Goal: Task Accomplishment & Management: Use online tool/utility

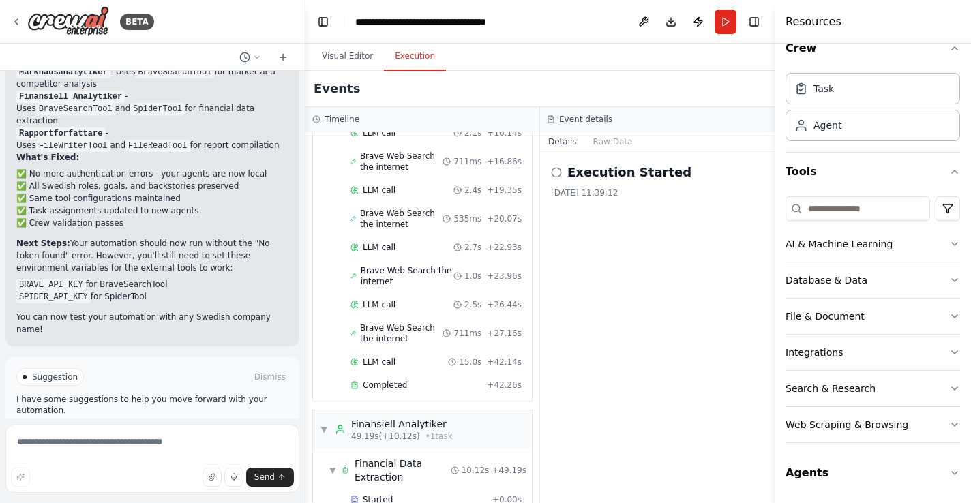
scroll to position [733, 0]
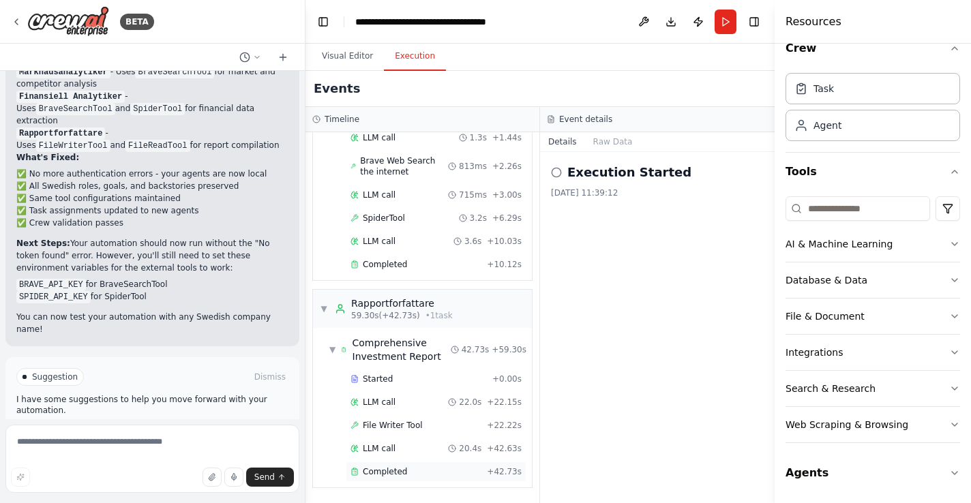
click at [434, 472] on div "Completed" at bounding box center [415, 471] width 131 height 11
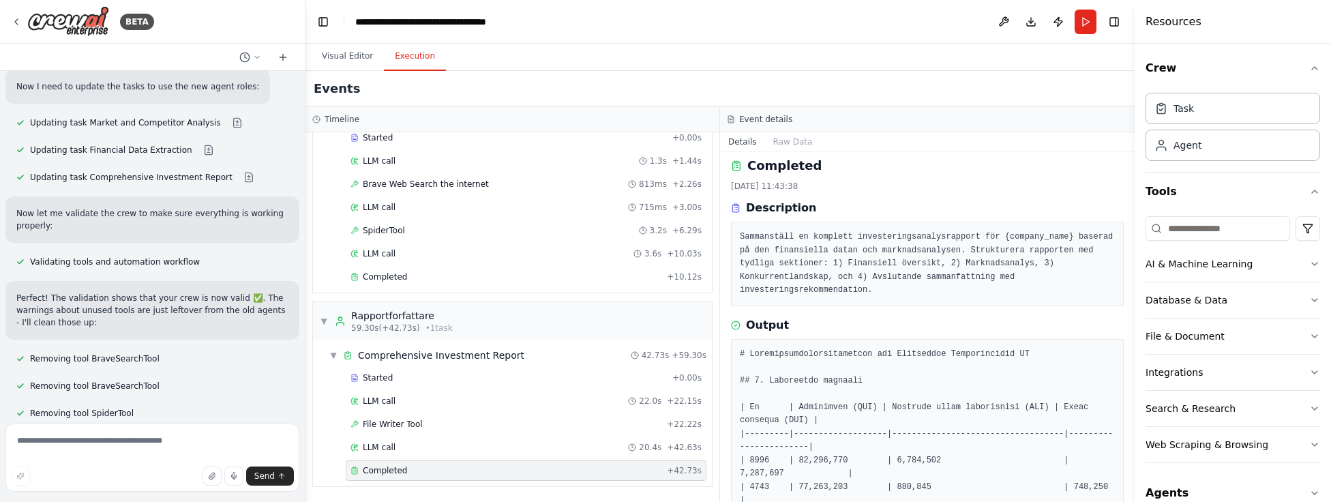
scroll to position [0, 0]
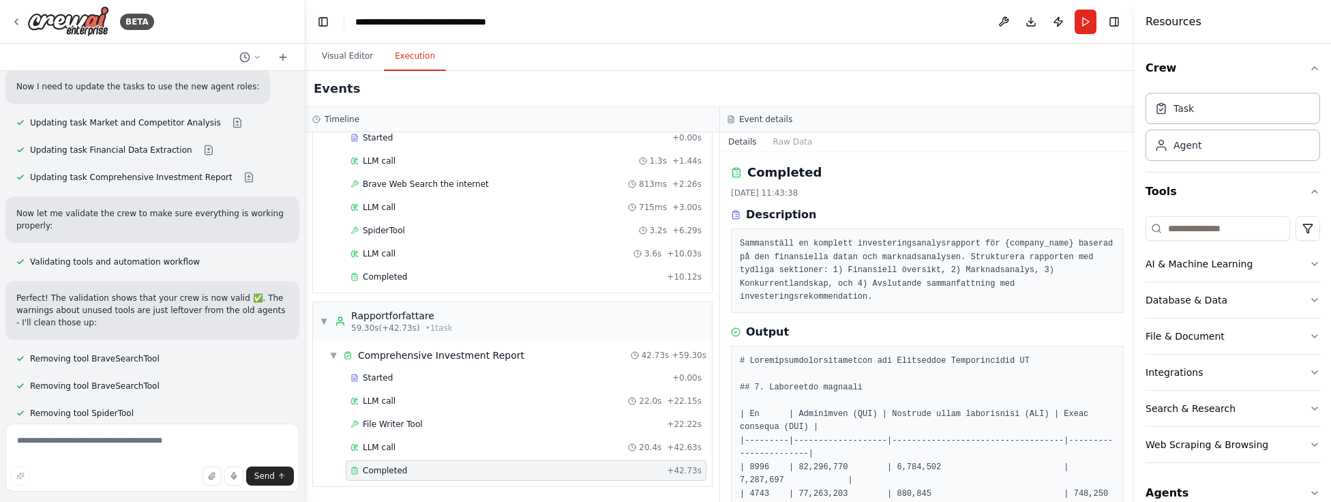
click at [736, 214] on icon at bounding box center [735, 214] width 1 height 0
click at [736, 179] on div "Completed" at bounding box center [927, 172] width 393 height 19
click at [787, 138] on button "Raw Data" at bounding box center [793, 141] width 56 height 19
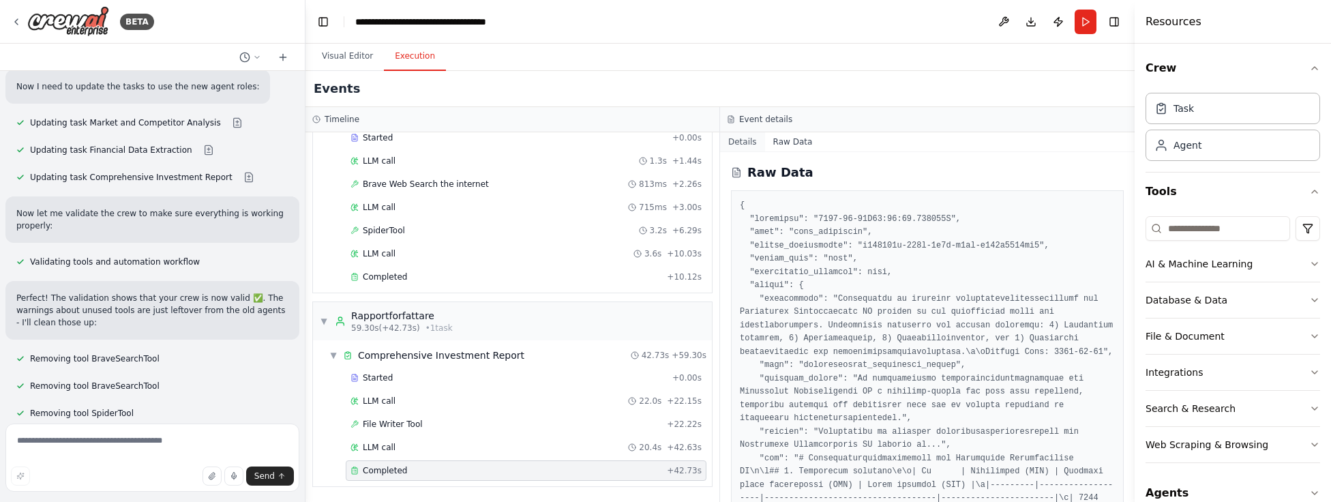
click at [744, 145] on button "Details" at bounding box center [742, 141] width 45 height 19
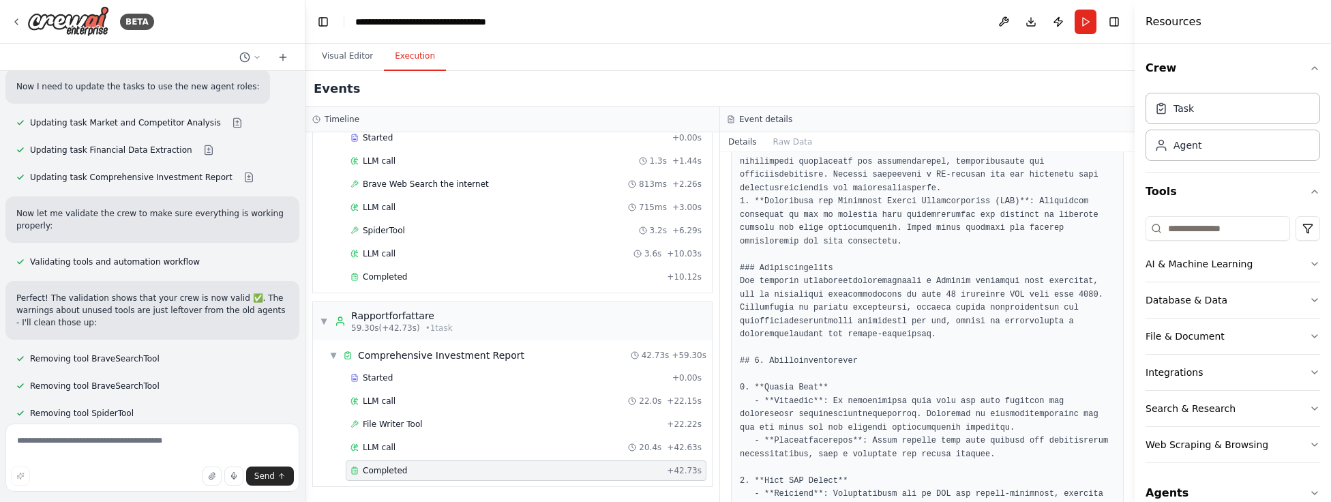
scroll to position [597, 0]
click at [970, 230] on pre at bounding box center [927, 408] width 375 height 1303
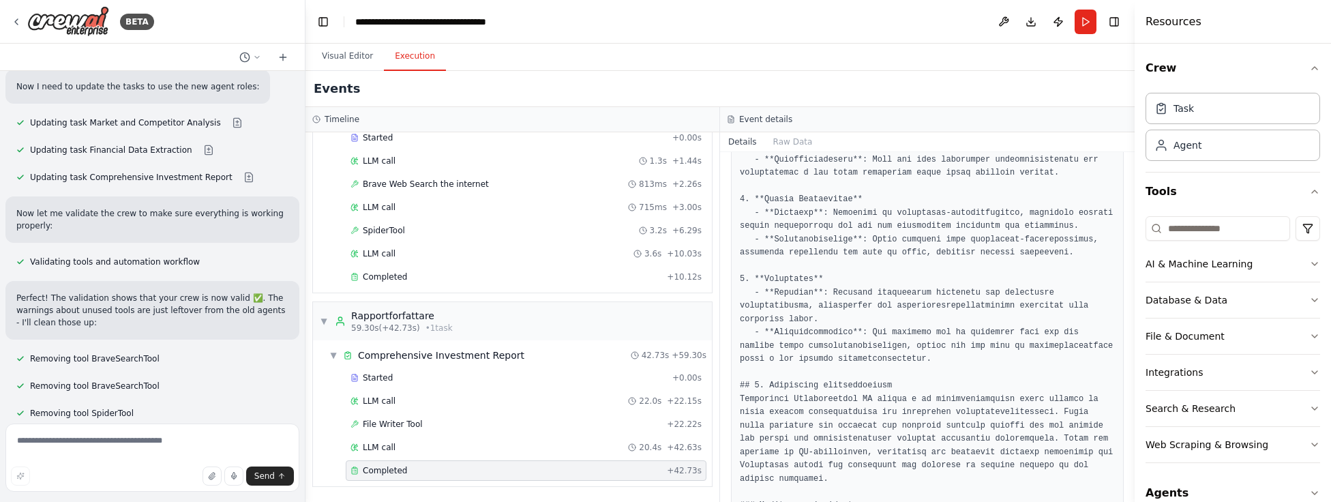
scroll to position [1034, 0]
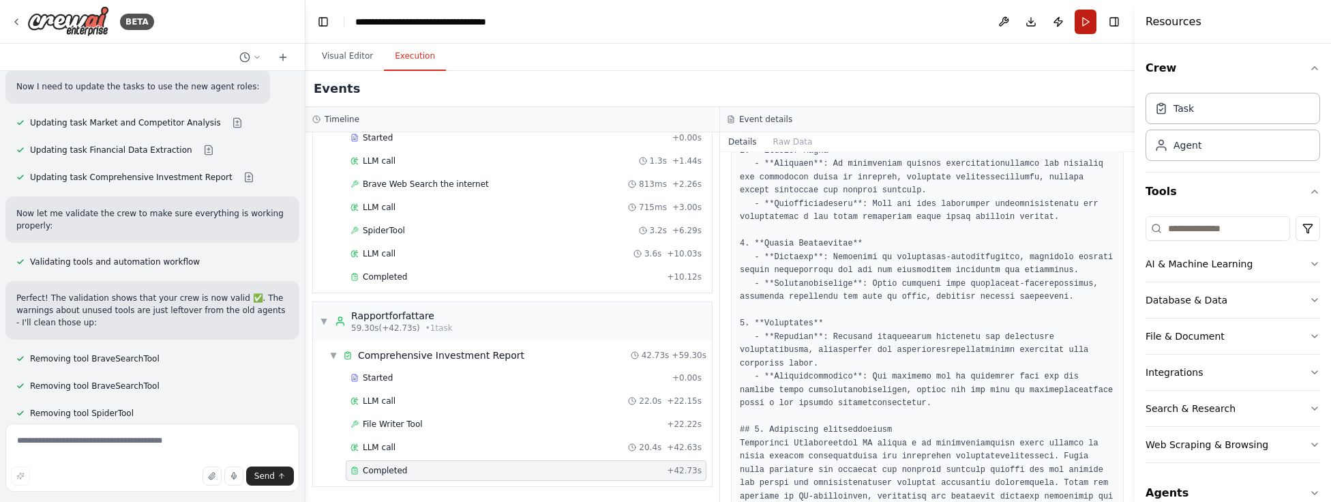
click at [970, 30] on button "Run" at bounding box center [1085, 22] width 22 height 25
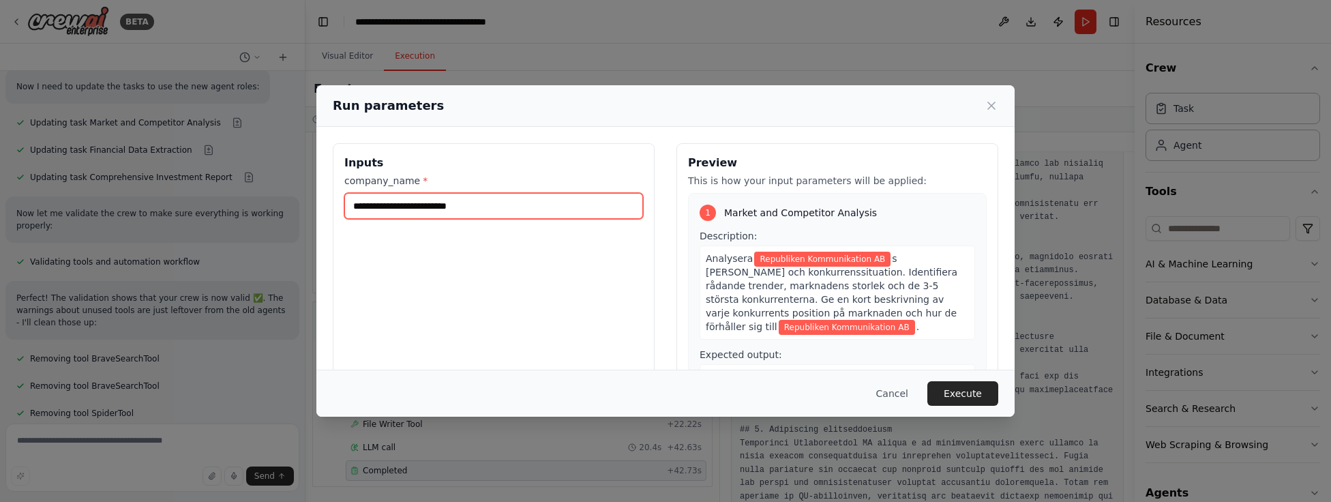
click at [528, 204] on input "**********" at bounding box center [493, 206] width 299 height 26
click at [527, 203] on input "**********" at bounding box center [493, 206] width 299 height 26
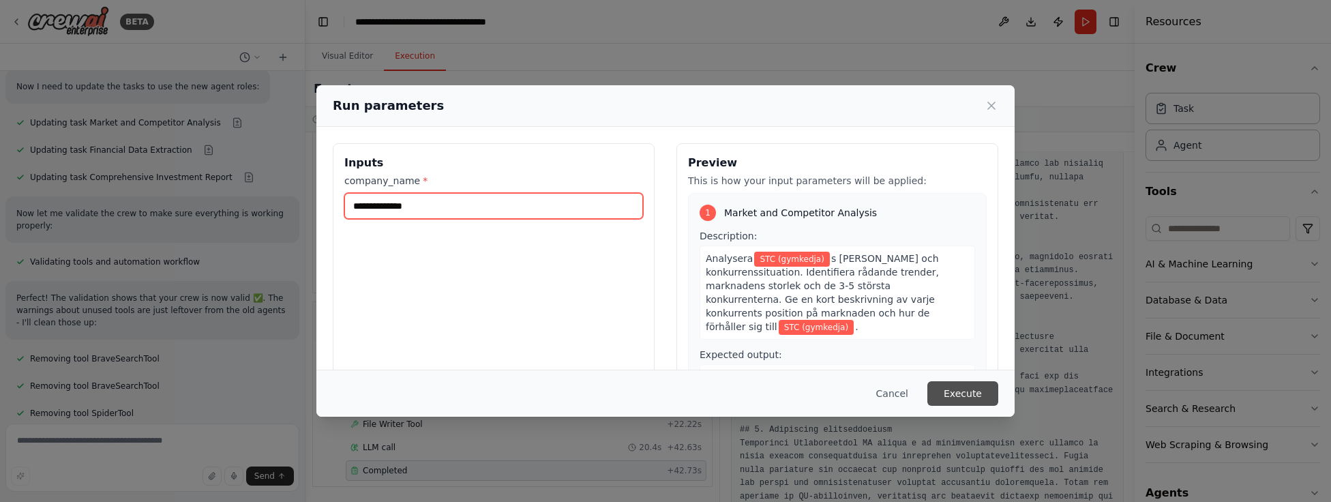
type input "**********"
click at [970, 391] on button "Execute" at bounding box center [962, 393] width 71 height 25
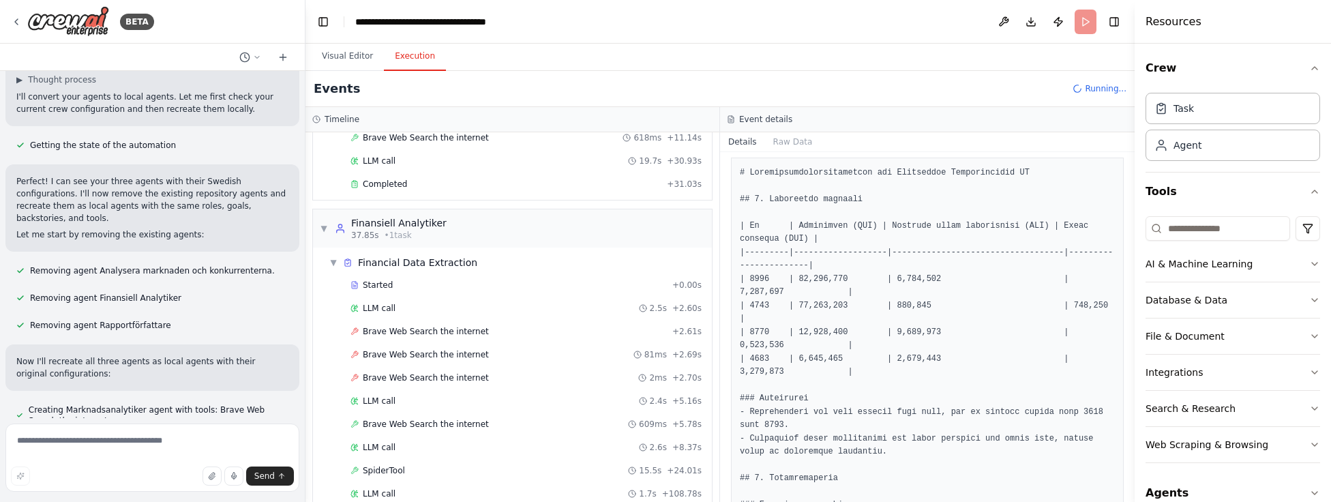
scroll to position [3164, 0]
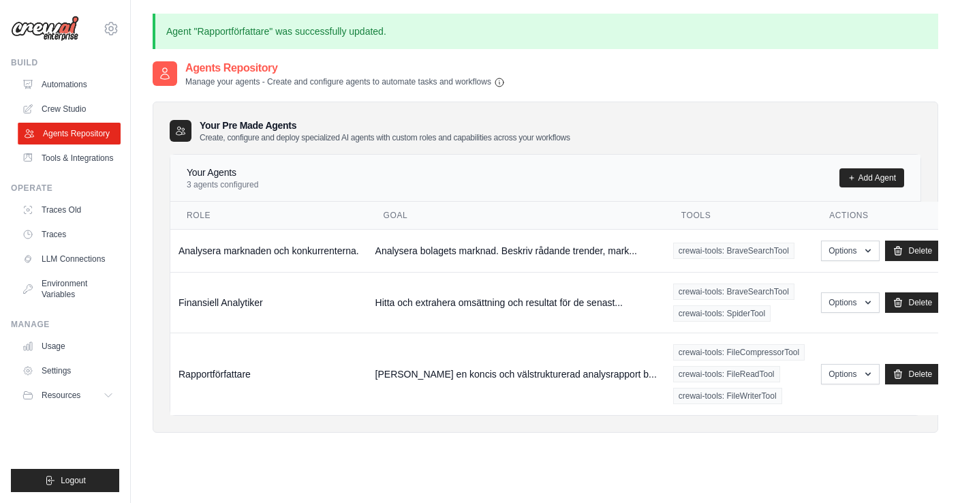
click at [77, 130] on link "Agents Repository" at bounding box center [69, 134] width 103 height 22
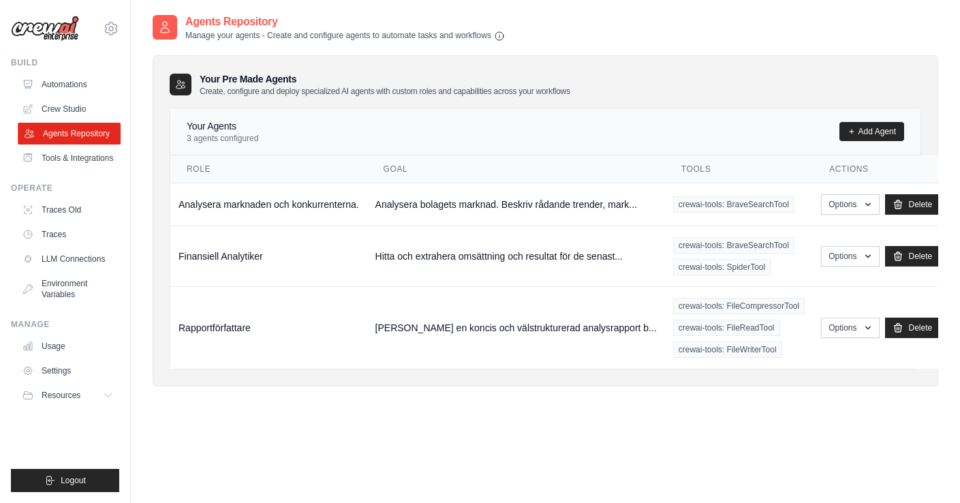
click at [53, 136] on link "Agents Repository" at bounding box center [69, 134] width 103 height 22
click at [533, 218] on td "Analysera bolagets marknad. Beskriv rådande trender, mark..." at bounding box center [516, 204] width 298 height 43
click at [879, 254] on button "Options" at bounding box center [850, 255] width 58 height 20
click at [869, 213] on button "Options" at bounding box center [850, 204] width 58 height 20
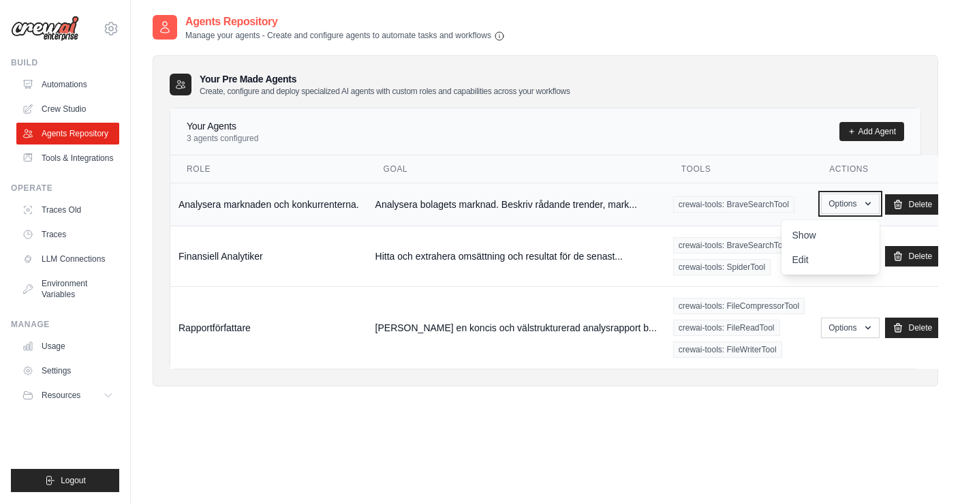
click at [869, 213] on button "Options" at bounding box center [850, 204] width 58 height 20
click at [73, 114] on link "Crew Studio" at bounding box center [69, 109] width 103 height 22
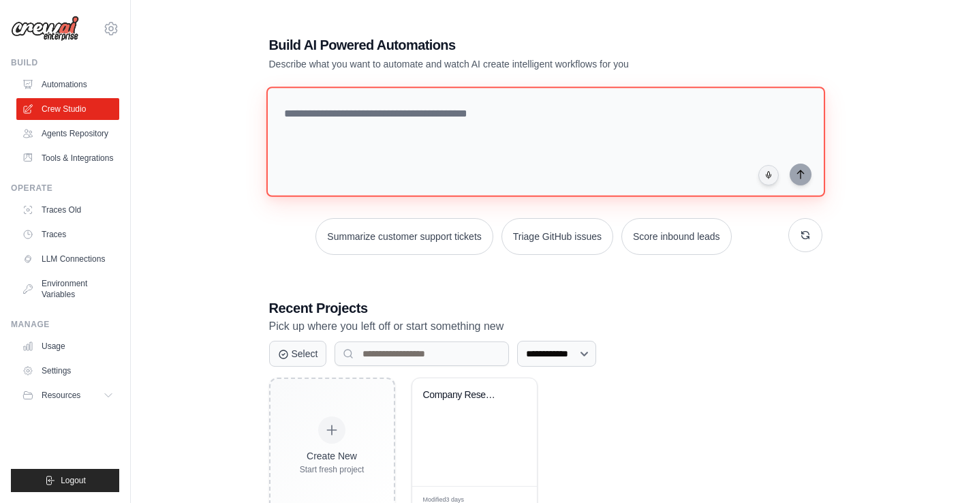
click at [347, 140] on textarea at bounding box center [545, 142] width 559 height 110
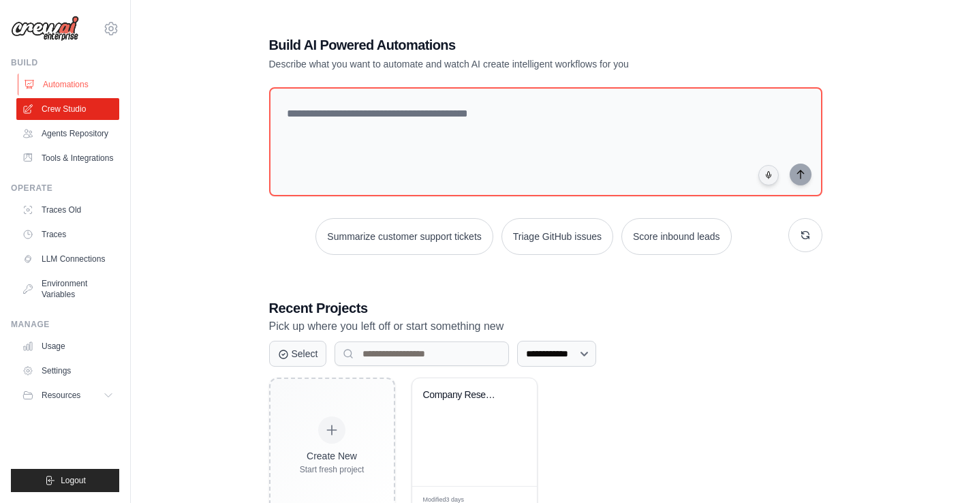
click at [55, 87] on link "Automations" at bounding box center [69, 85] width 103 height 22
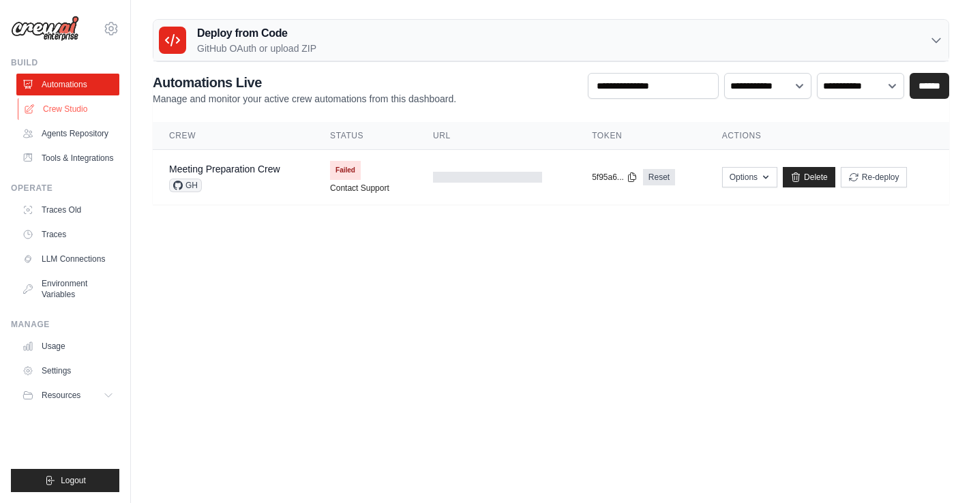
click at [67, 108] on link "Crew Studio" at bounding box center [69, 109] width 103 height 22
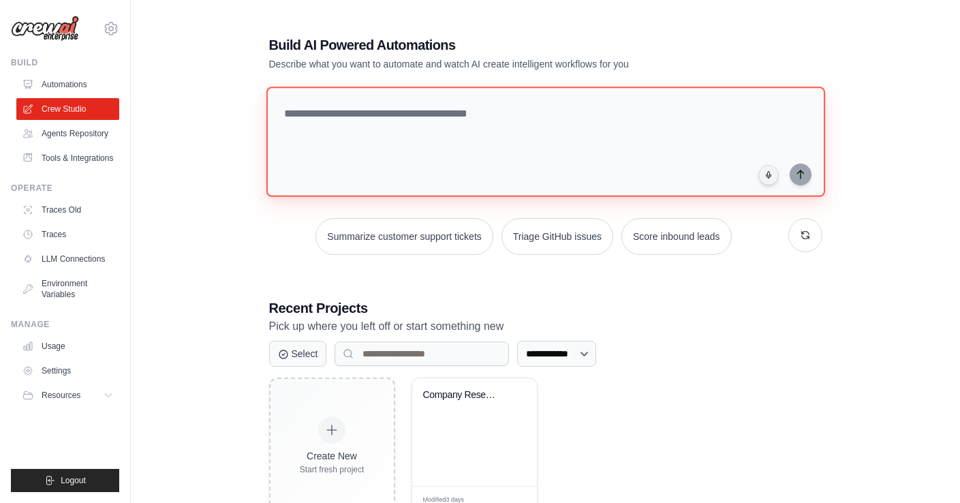
click at [487, 119] on textarea at bounding box center [545, 142] width 559 height 110
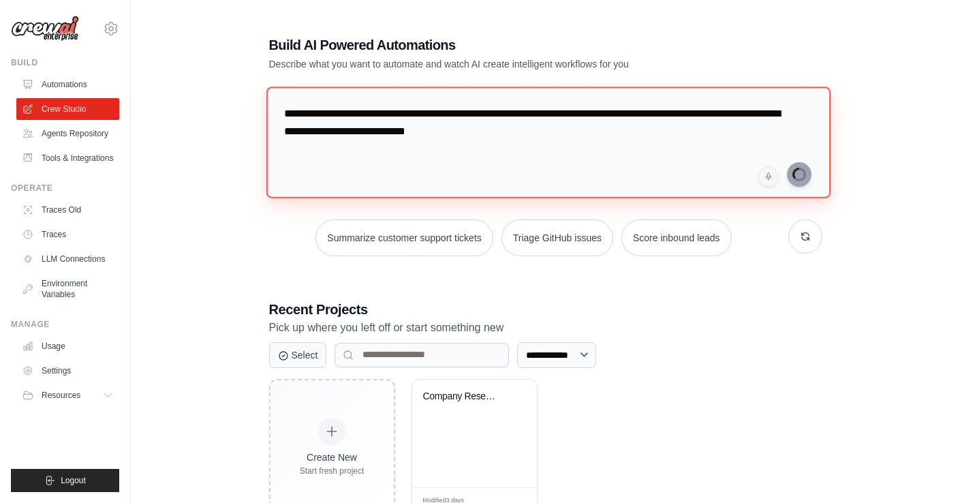
type textarea "**********"
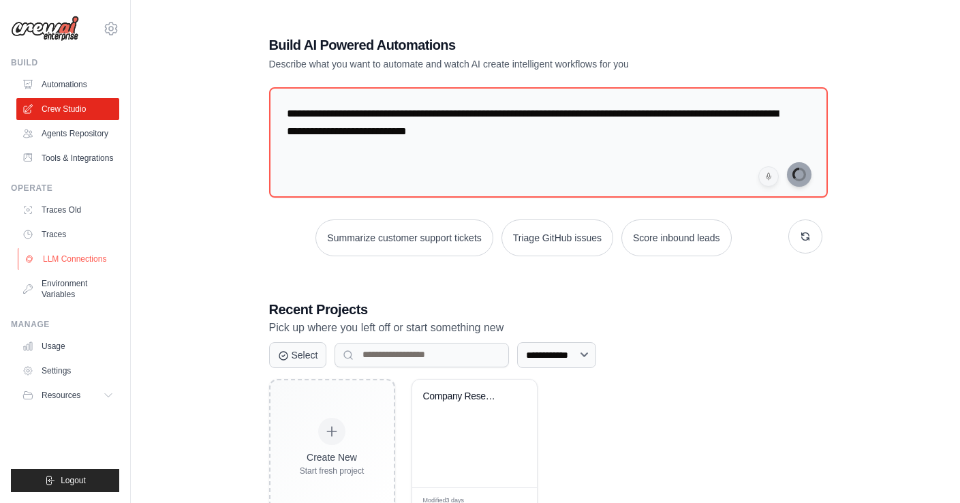
click at [81, 267] on link "LLM Connections" at bounding box center [69, 259] width 103 height 22
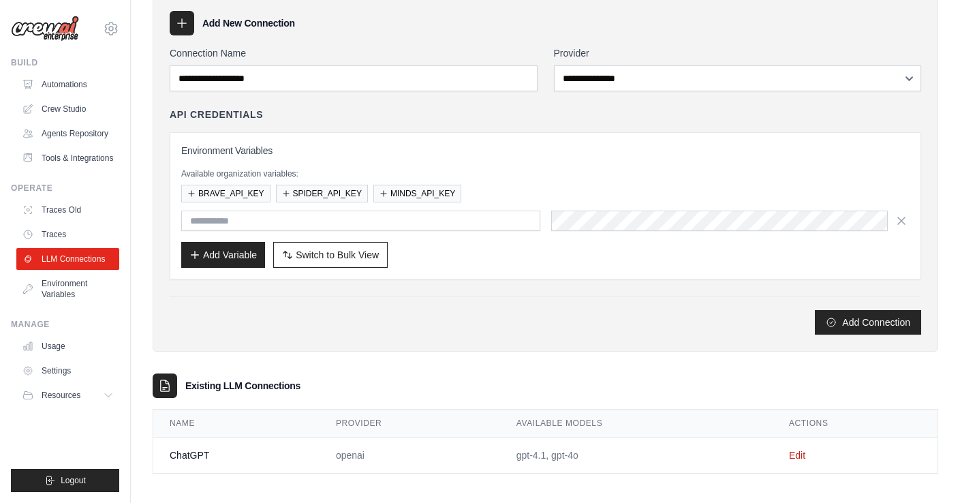
scroll to position [67, 0]
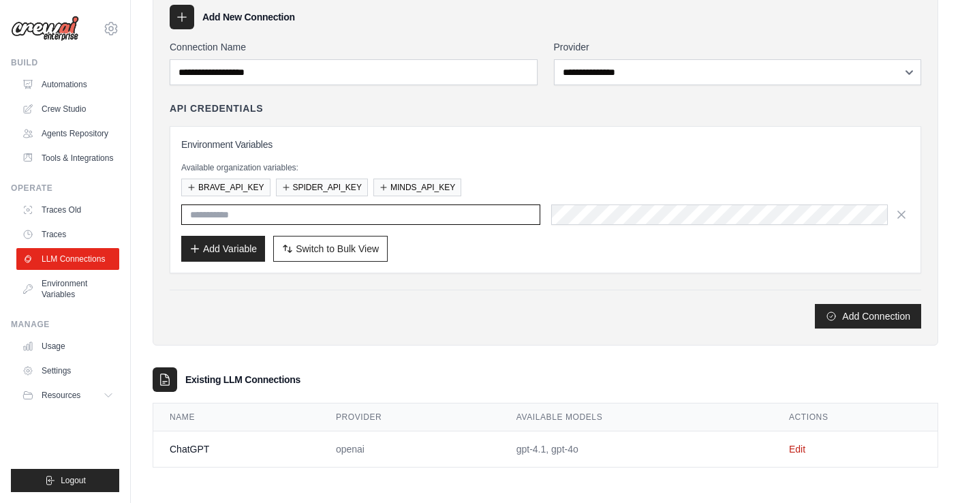
click at [252, 219] on input "text" at bounding box center [360, 214] width 359 height 20
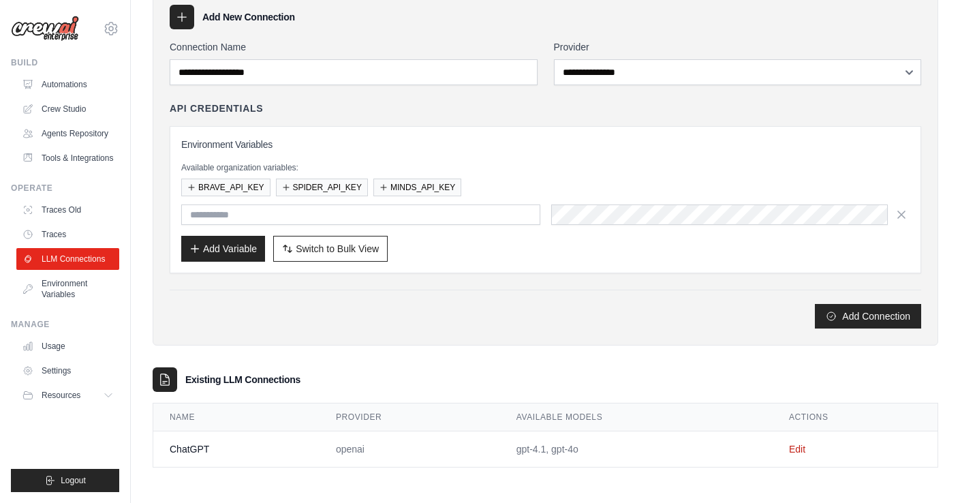
click at [435, 316] on div "Add Connection" at bounding box center [546, 316] width 752 height 25
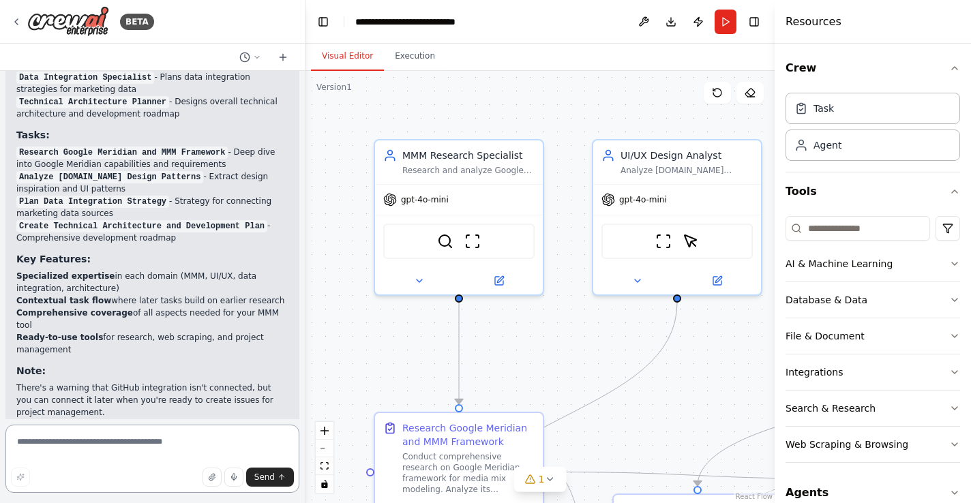
scroll to position [1410, 0]
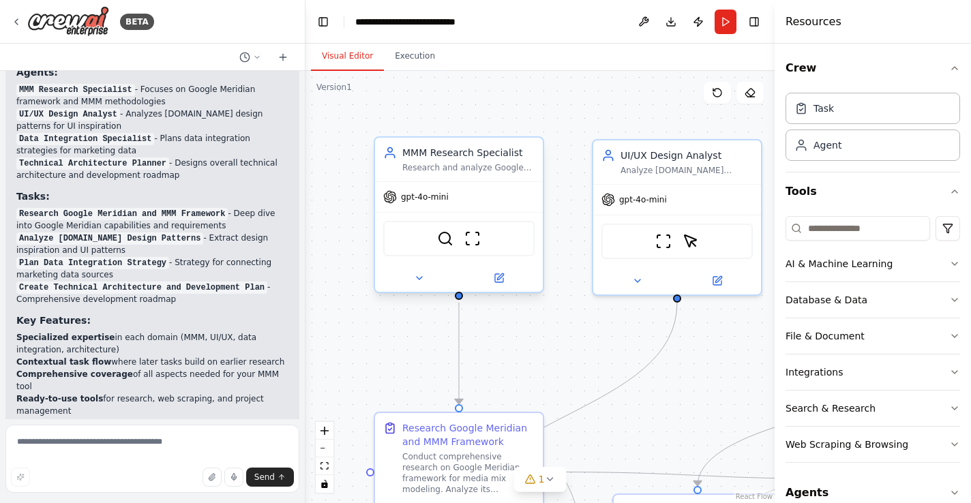
click at [429, 201] on span "gpt-4o-mini" at bounding box center [425, 197] width 48 height 11
click at [438, 200] on span "gpt-4o-mini" at bounding box center [425, 197] width 48 height 11
click at [424, 202] on div "gpt-4o-mini" at bounding box center [415, 197] width 65 height 14
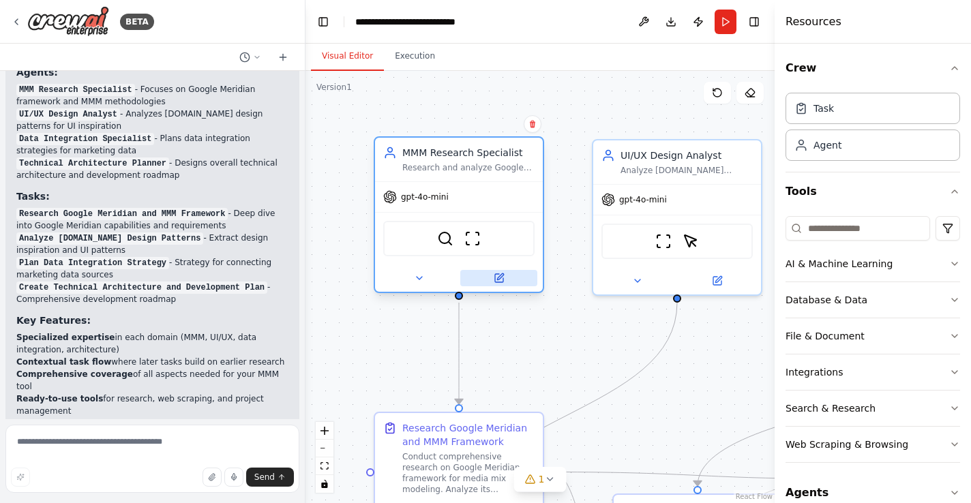
click at [496, 278] on icon at bounding box center [499, 278] width 8 height 8
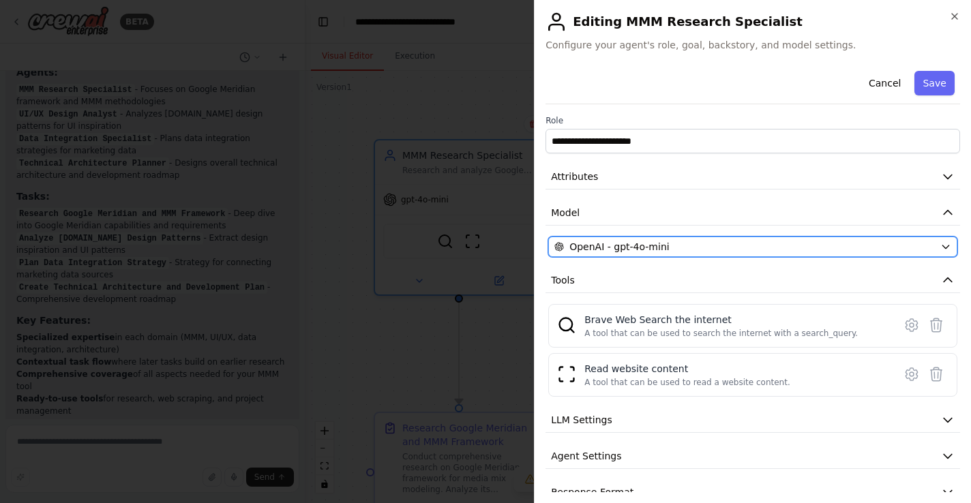
click at [650, 245] on span "OpenAI - gpt-4o-mini" at bounding box center [619, 247] width 100 height 14
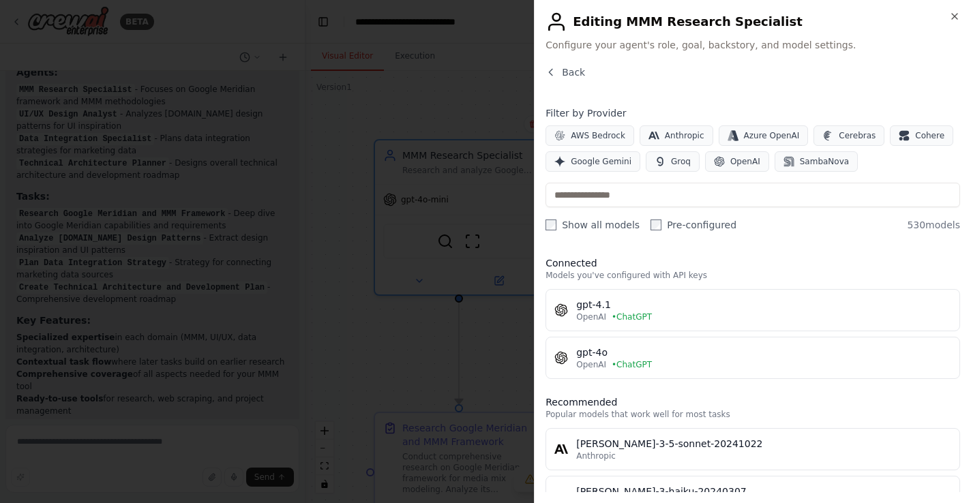
scroll to position [0, 0]
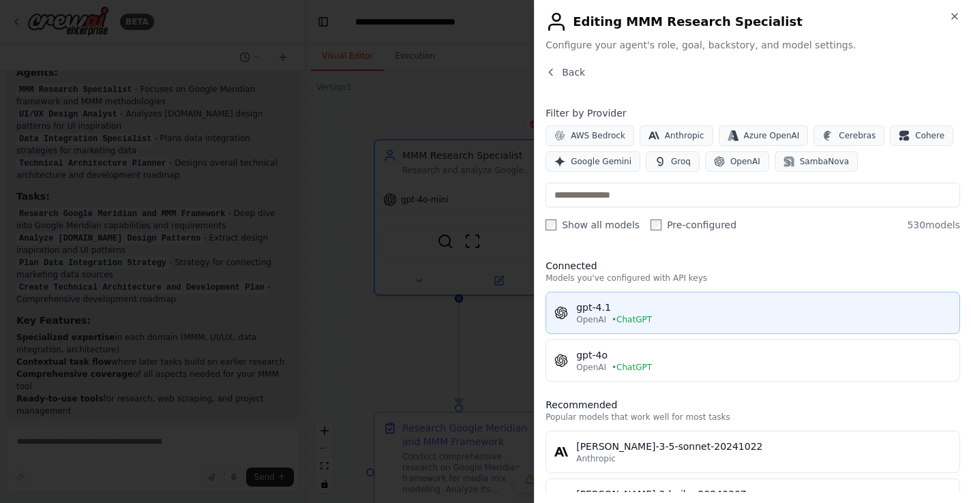
click at [704, 311] on div "gpt-4.1" at bounding box center [763, 308] width 375 height 14
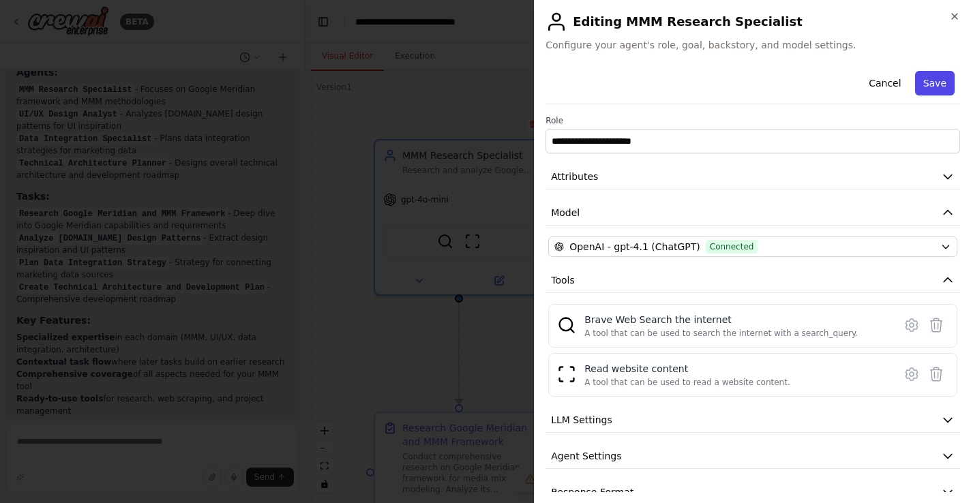
click at [927, 83] on button "Save" at bounding box center [935, 83] width 40 height 25
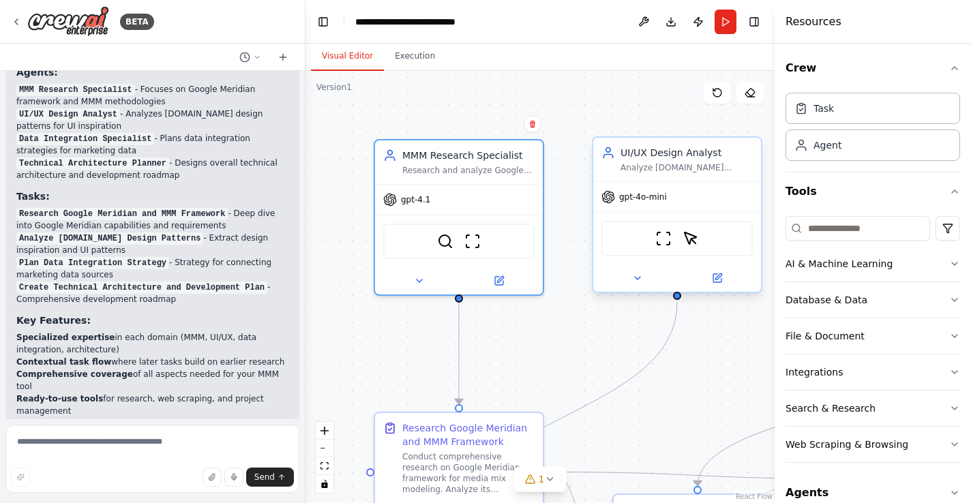
click at [671, 198] on div "gpt-4o-mini" at bounding box center [677, 197] width 168 height 30
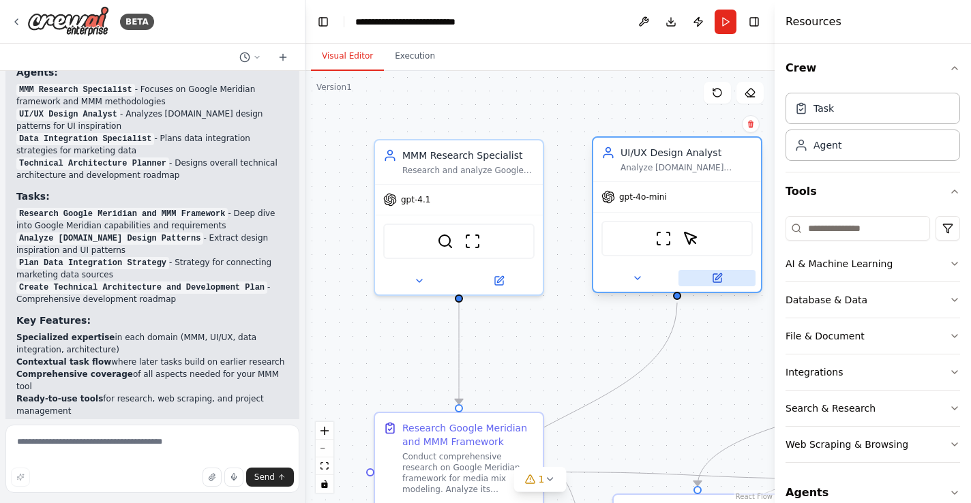
click at [712, 277] on icon at bounding box center [717, 278] width 11 height 11
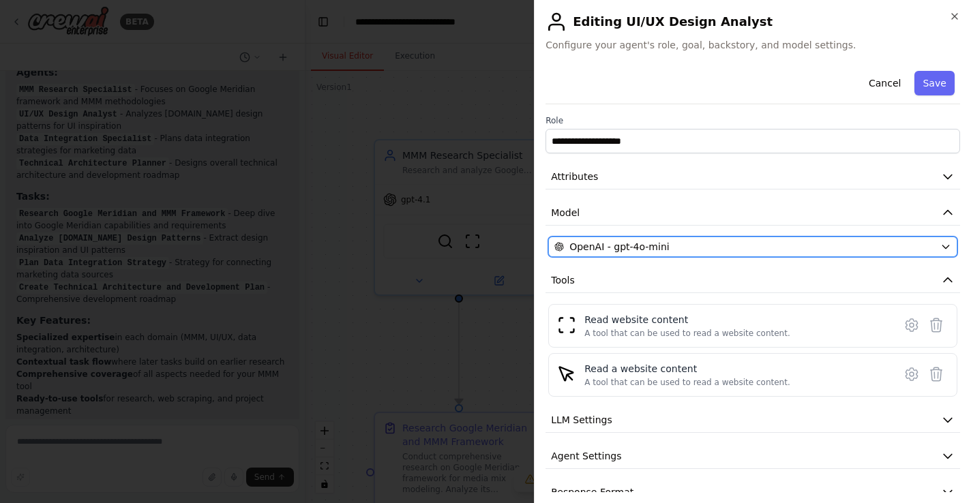
click at [646, 250] on span "OpenAI - gpt-4o-mini" at bounding box center [619, 247] width 100 height 14
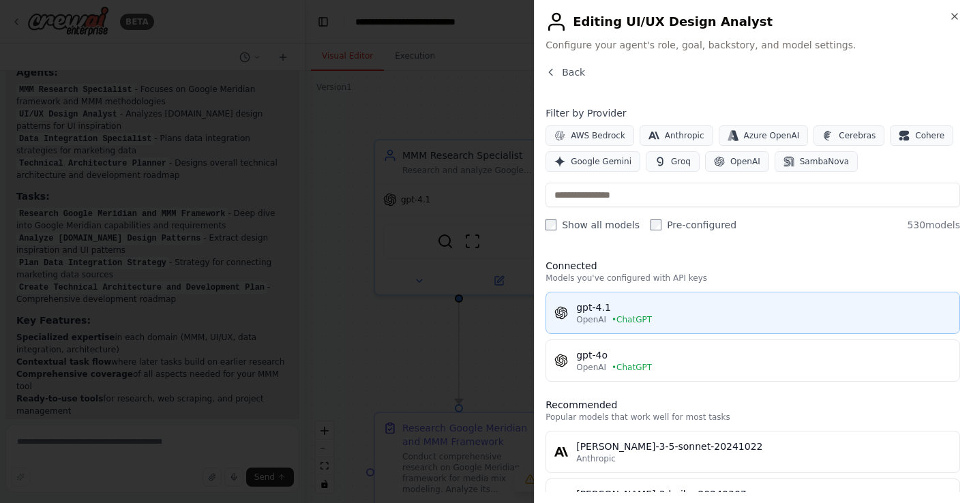
click at [640, 307] on div "gpt-4.1" at bounding box center [763, 308] width 375 height 14
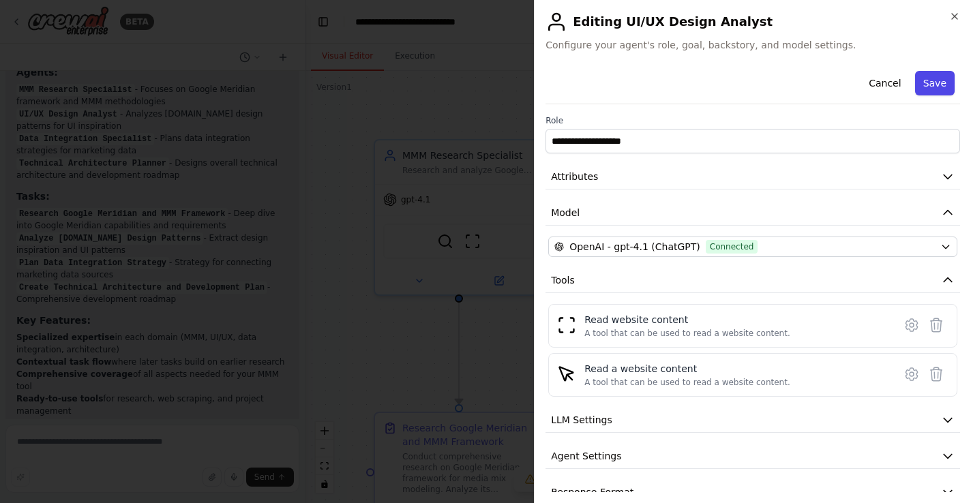
click at [926, 93] on button "Save" at bounding box center [935, 83] width 40 height 25
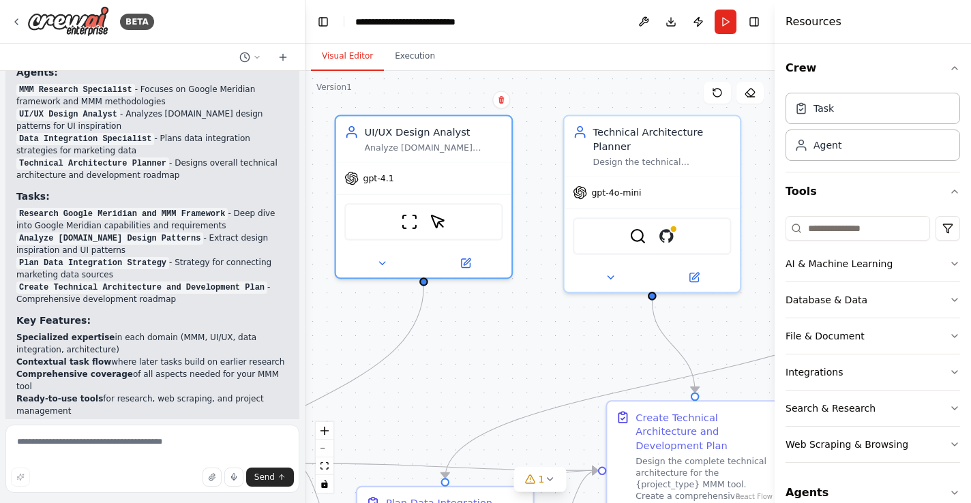
drag, startPoint x: 710, startPoint y: 359, endPoint x: 456, endPoint y: 341, distance: 254.9
click at [456, 341] on div ".deletable-edge-delete-btn { width: 20px; height: 20px; border: 0px solid #ffff…" at bounding box center [539, 287] width 469 height 432
click at [643, 193] on div "gpt-4o-mini" at bounding box center [652, 189] width 176 height 31
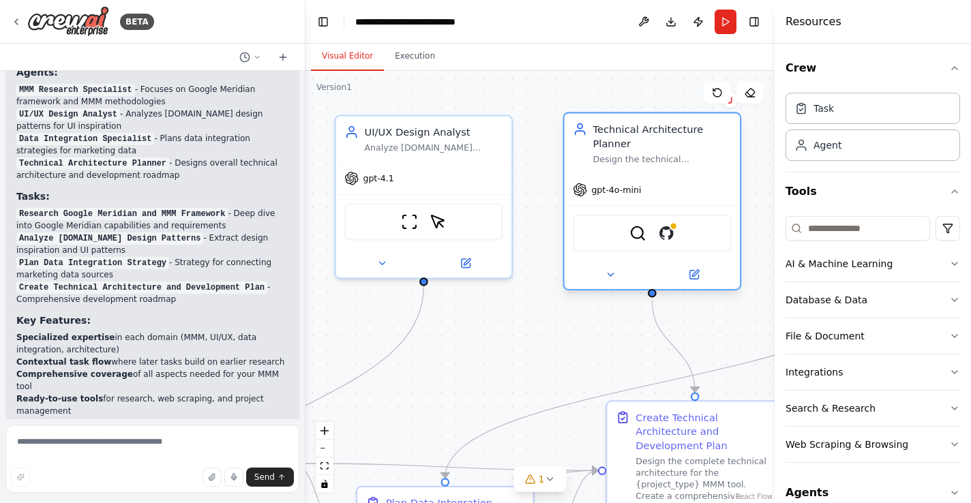
click at [643, 149] on div "Technical Architecture Planner" at bounding box center [661, 136] width 138 height 29
click at [705, 275] on button at bounding box center [693, 274] width 80 height 17
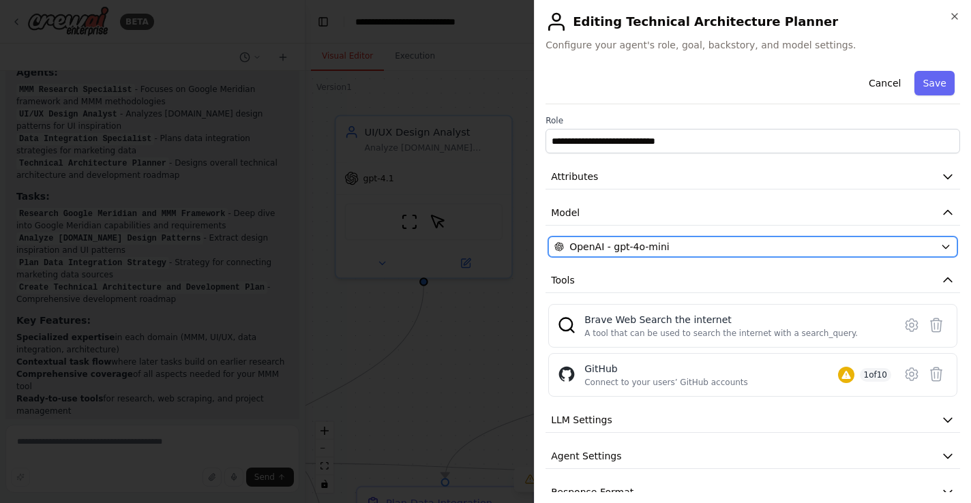
click at [699, 245] on div "OpenAI - gpt-4o-mini" at bounding box center [744, 247] width 380 height 14
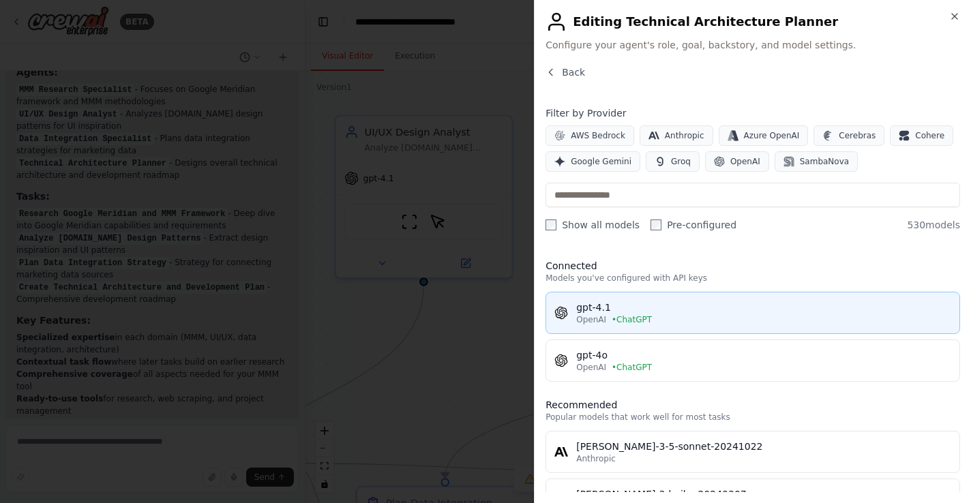
click at [640, 312] on div "gpt-4.1" at bounding box center [763, 308] width 375 height 14
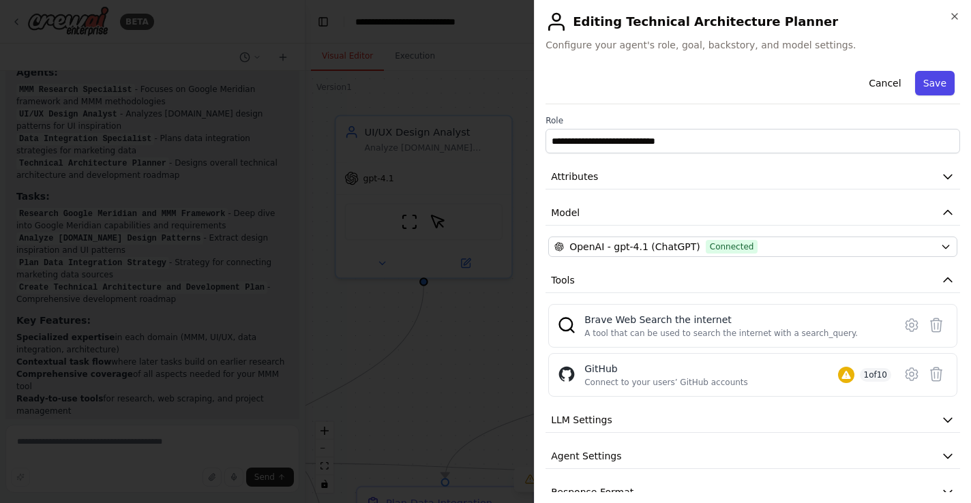
click at [922, 86] on button "Save" at bounding box center [935, 83] width 40 height 25
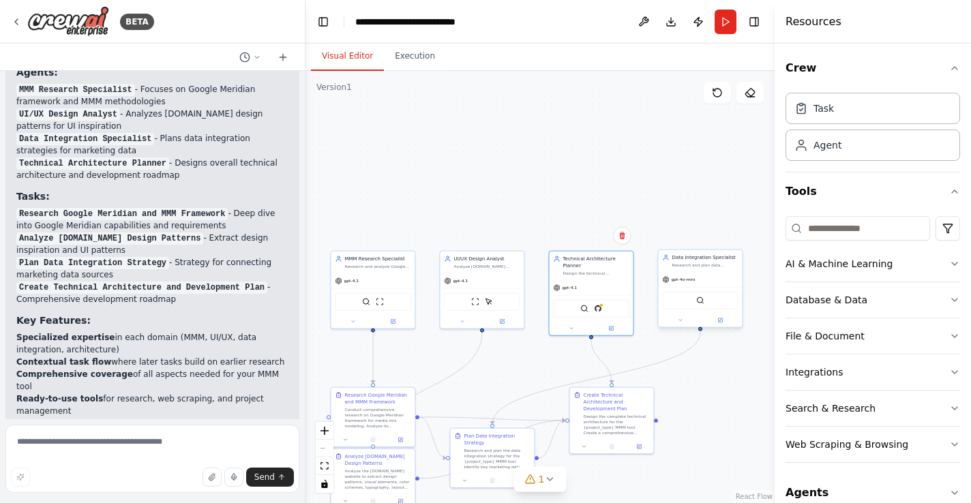
click at [701, 272] on div "gpt-4o-mini" at bounding box center [700, 279] width 84 height 15
click at [721, 321] on icon at bounding box center [720, 320] width 4 height 4
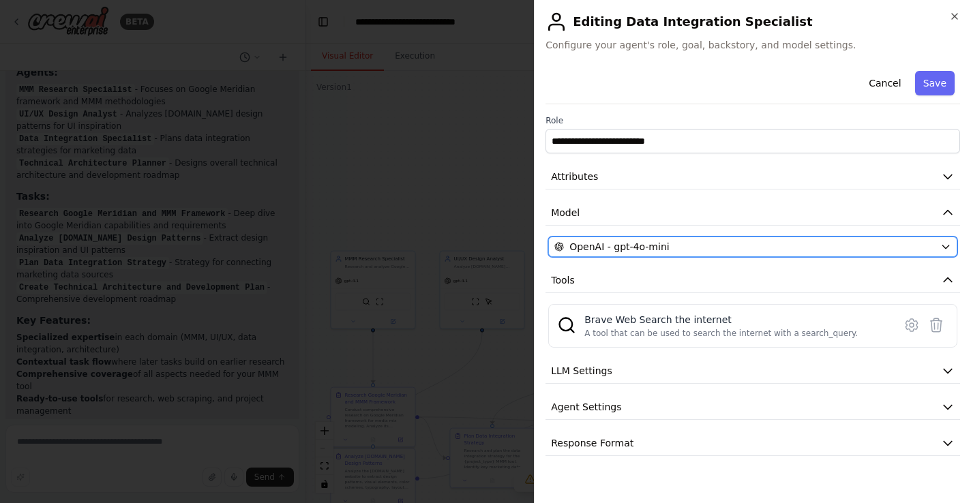
click at [646, 243] on span "OpenAI - gpt-4o-mini" at bounding box center [619, 247] width 100 height 14
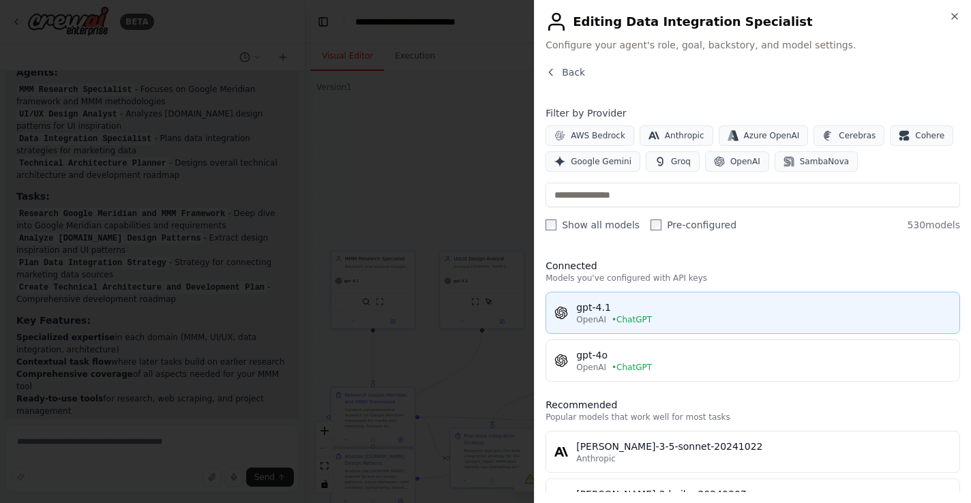
click at [638, 318] on span "• ChatGPT" at bounding box center [631, 319] width 40 height 11
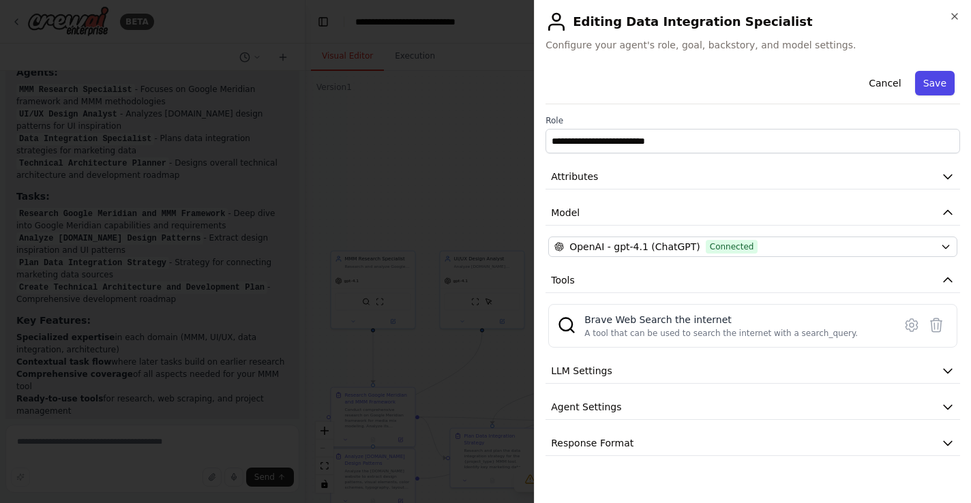
click at [932, 87] on button "Save" at bounding box center [935, 83] width 40 height 25
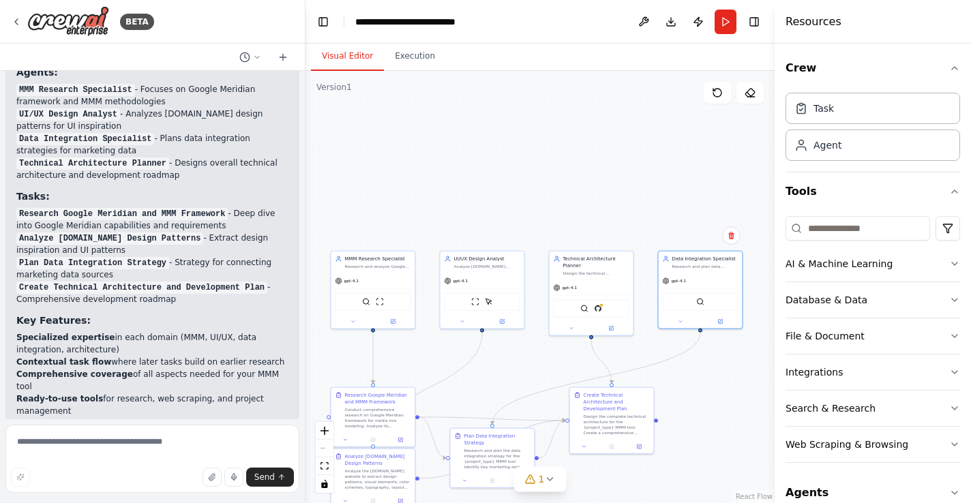
click at [194, 393] on li "Ready-to-use tools for research, web scraping, and project management" at bounding box center [152, 405] width 272 height 25
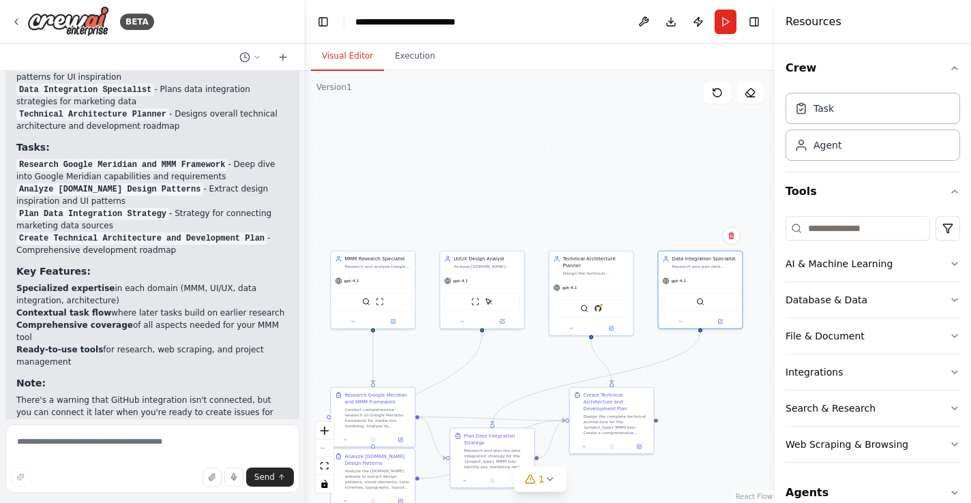
scroll to position [1671, 0]
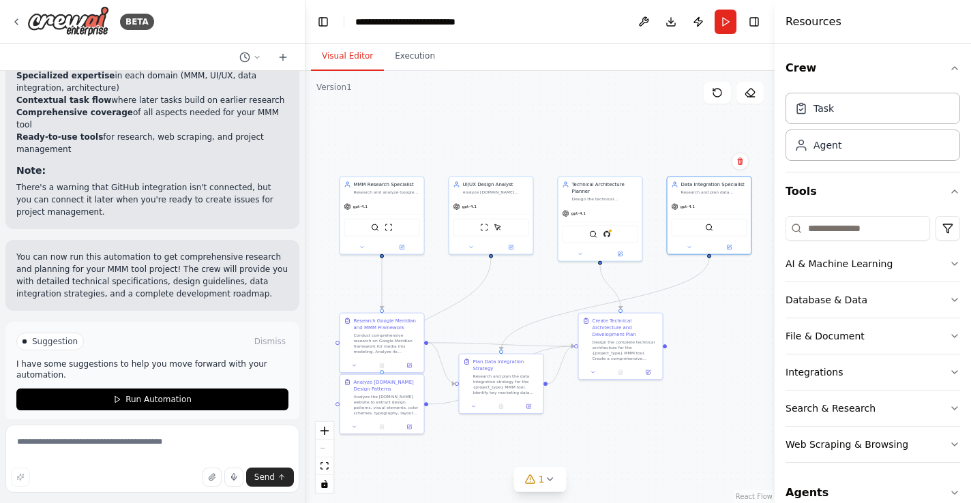
drag, startPoint x: 479, startPoint y: 380, endPoint x: 463, endPoint y: 320, distance: 62.0
click at [485, 305] on div ".deletable-edge-delete-btn { width: 20px; height: 20px; border: 0px solid #ffff…" at bounding box center [539, 287] width 469 height 432
click at [118, 455] on textarea at bounding box center [152, 459] width 294 height 68
type textarea "**********"
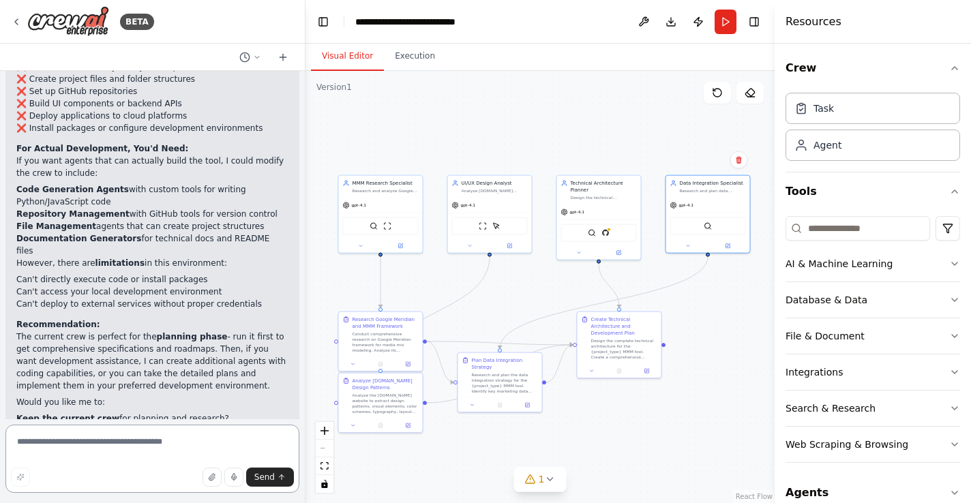
scroll to position [2191, 0]
drag, startPoint x: 110, startPoint y: 271, endPoint x: 224, endPoint y: 331, distance: 129.6
click at [224, 331] on div "No, the current crew is designed for planning and research rather than actual d…" at bounding box center [152, 173] width 272 height 548
click at [210, 335] on p "The current crew is perfect for the planning phase - run it first to get compre…" at bounding box center [152, 359] width 272 height 61
drag, startPoint x: 177, startPoint y: 266, endPoint x: 233, endPoint y: 335, distance: 89.6
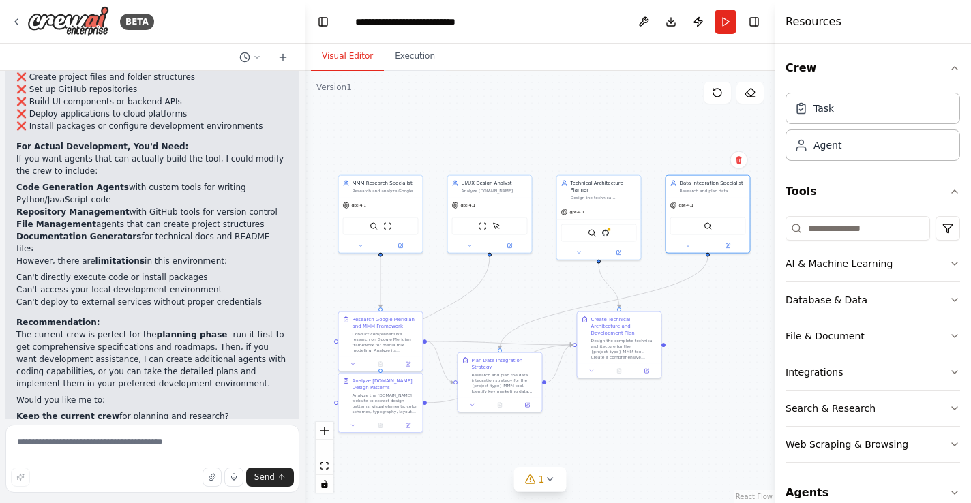
click at [233, 335] on div "No, the current crew is designed for planning and research rather than actual d…" at bounding box center [152, 173] width 272 height 548
click at [235, 394] on p "Would you like me to:" at bounding box center [152, 400] width 272 height 12
click at [183, 441] on textarea at bounding box center [152, 459] width 294 height 68
click at [727, 29] on button "Run" at bounding box center [725, 22] width 22 height 25
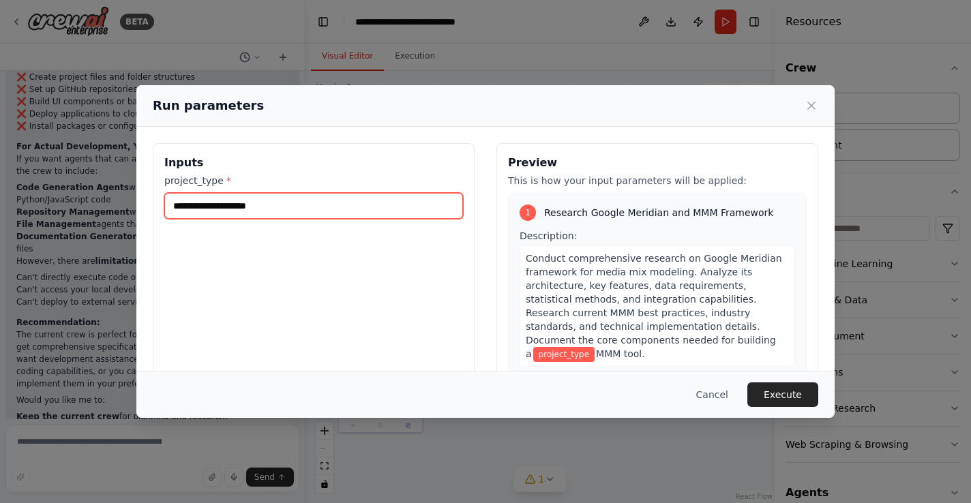
click at [237, 212] on input "project_type *" at bounding box center [313, 206] width 299 height 26
type input "********"
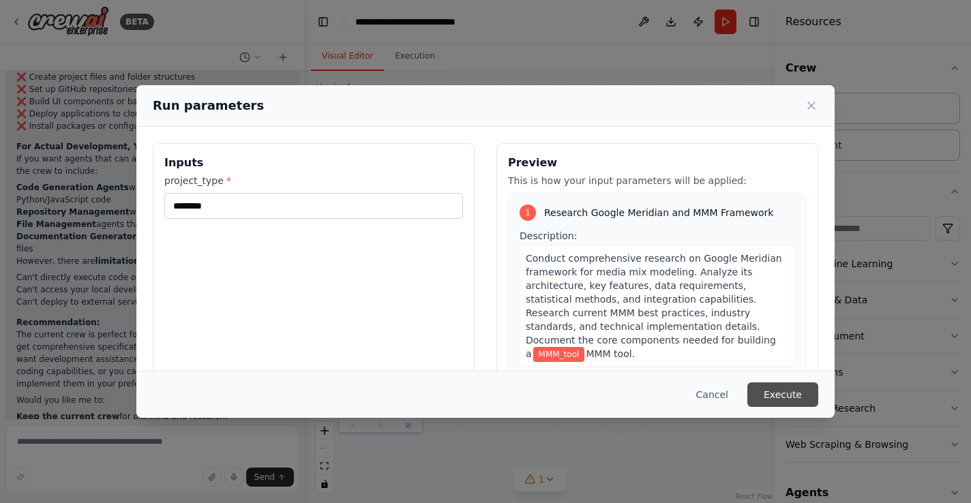
click at [791, 395] on button "Execute" at bounding box center [782, 394] width 71 height 25
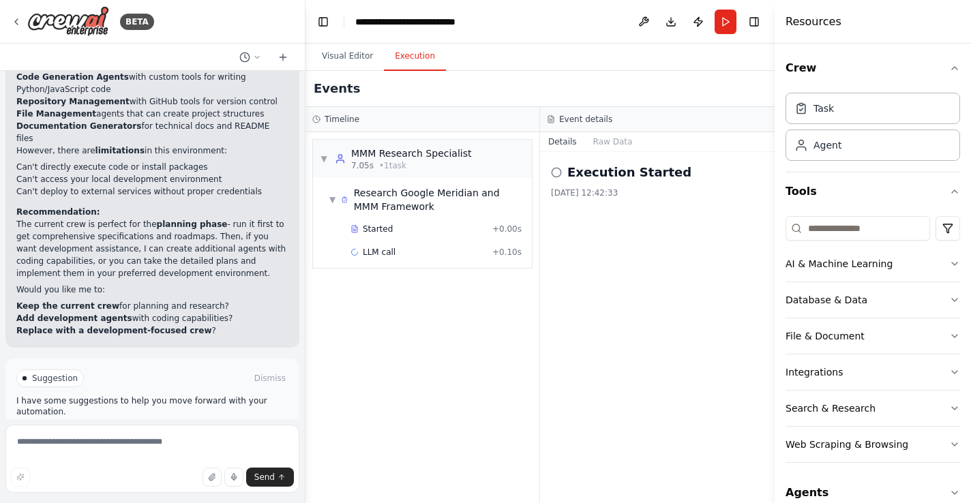
click at [178, 431] on span "Help fix error" at bounding box center [159, 436] width 54 height 11
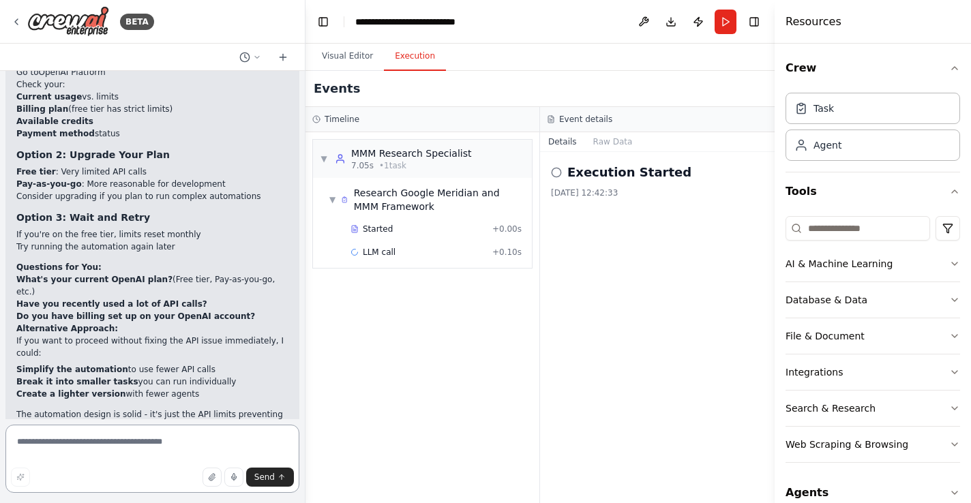
scroll to position [2871, 0]
click at [348, 50] on button "Visual Editor" at bounding box center [347, 56] width 73 height 29
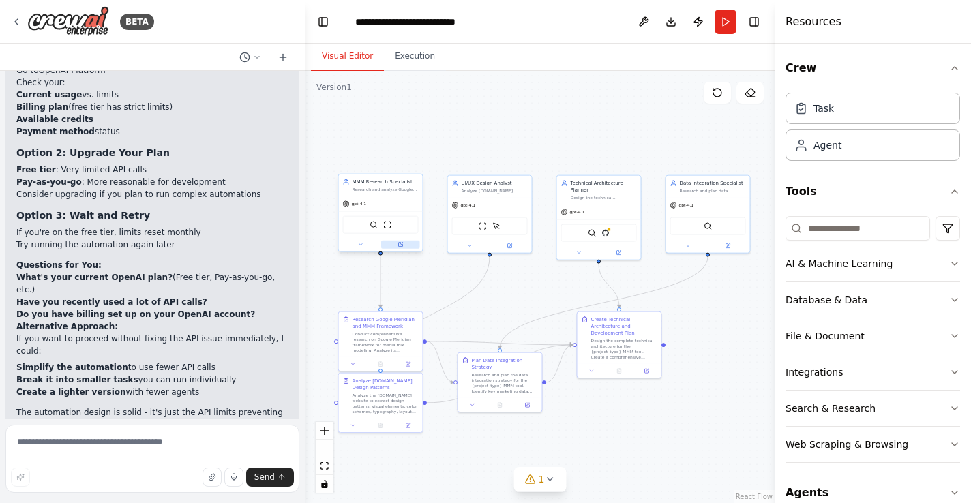
click at [405, 247] on button at bounding box center [400, 245] width 39 height 8
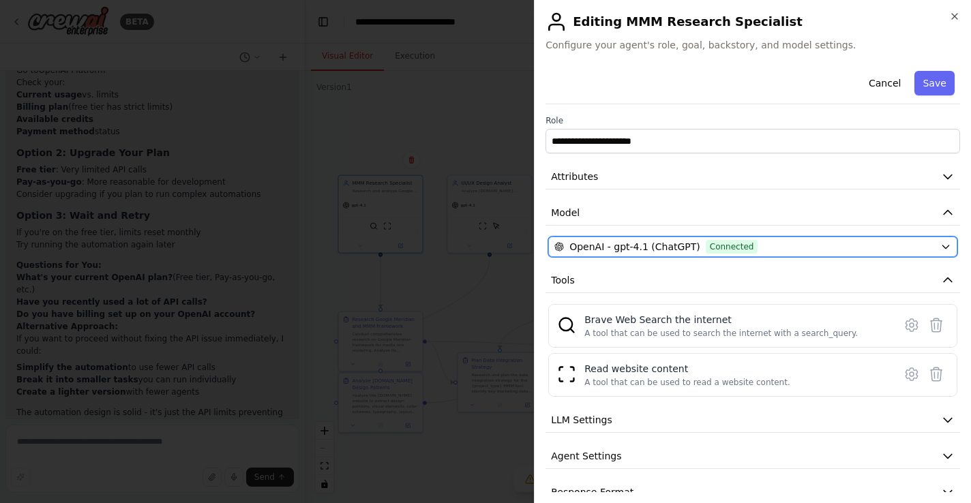
click at [638, 248] on span "OpenAI - gpt-4.1 (ChatGPT)" at bounding box center [634, 247] width 131 height 14
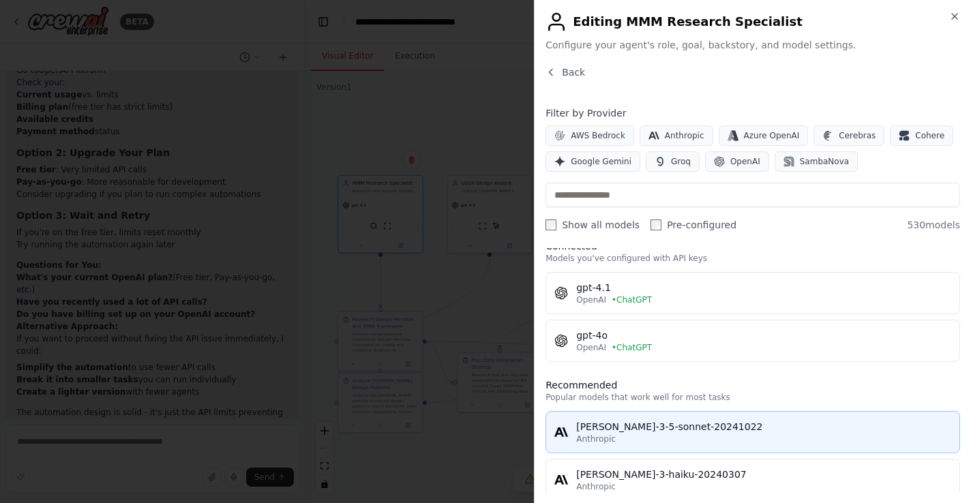
scroll to position [0, 0]
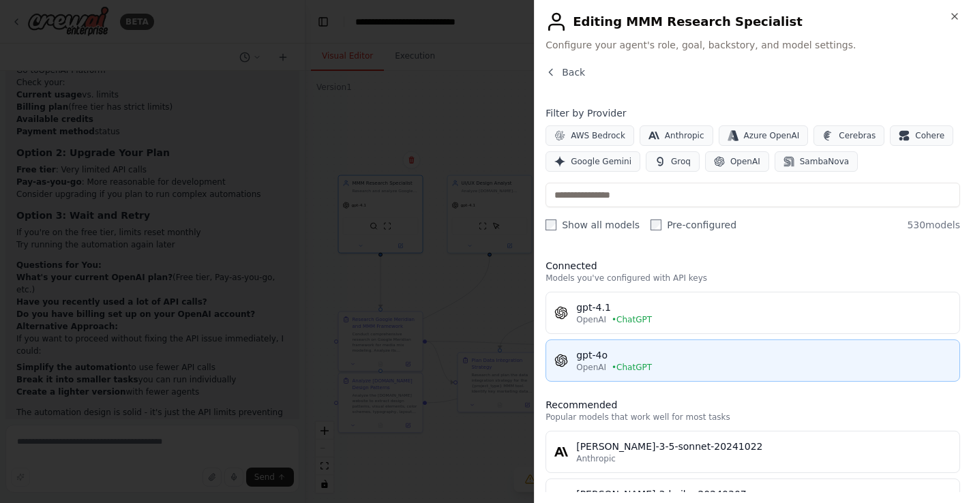
click at [676, 358] on div "gpt-4o" at bounding box center [763, 355] width 375 height 14
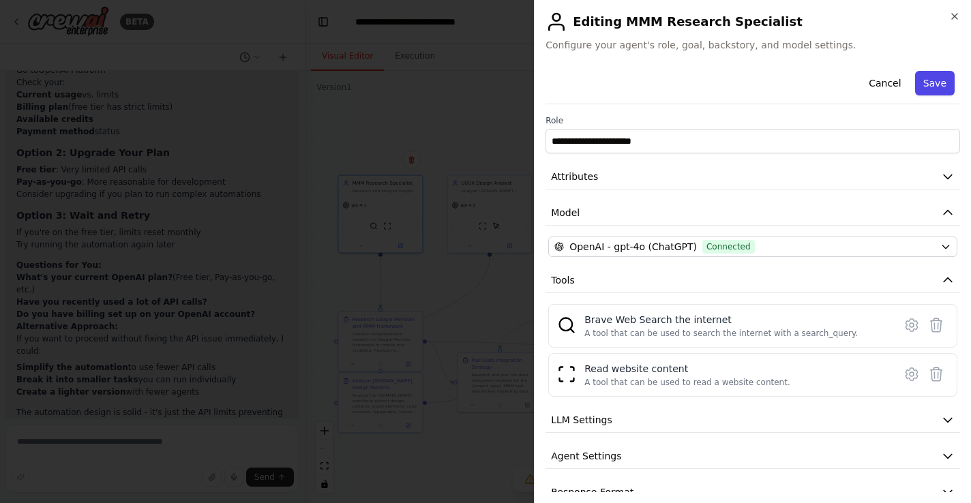
click at [924, 85] on button "Save" at bounding box center [935, 83] width 40 height 25
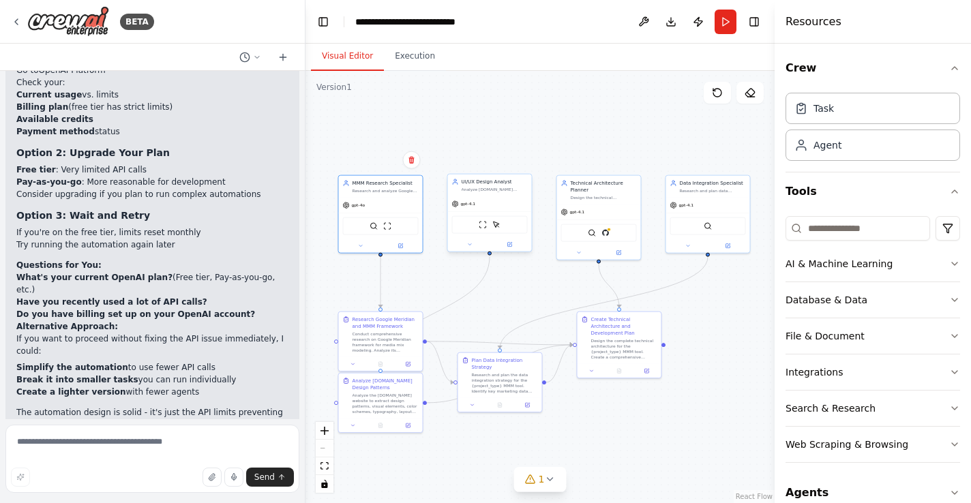
click at [499, 207] on div "gpt-4.1" at bounding box center [490, 203] width 84 height 15
click at [509, 247] on icon at bounding box center [508, 244] width 5 height 5
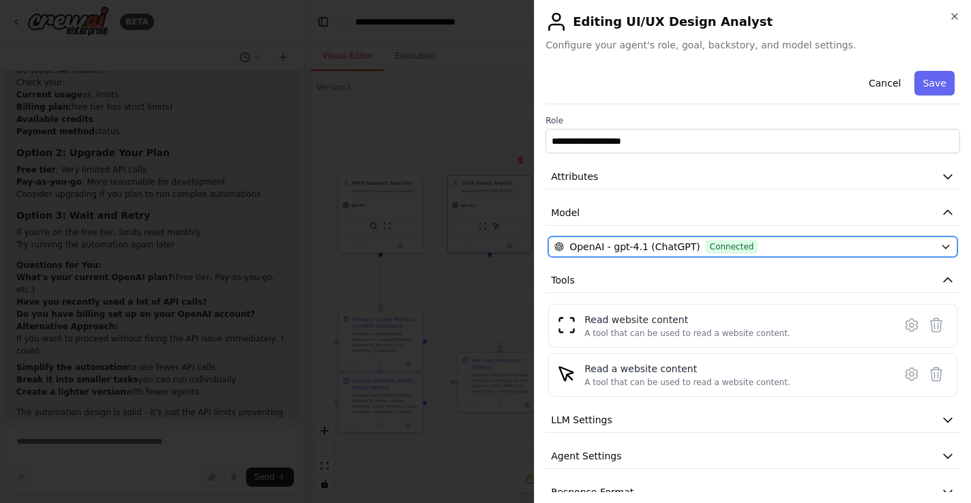
click at [731, 249] on span "Connected" at bounding box center [732, 247] width 52 height 14
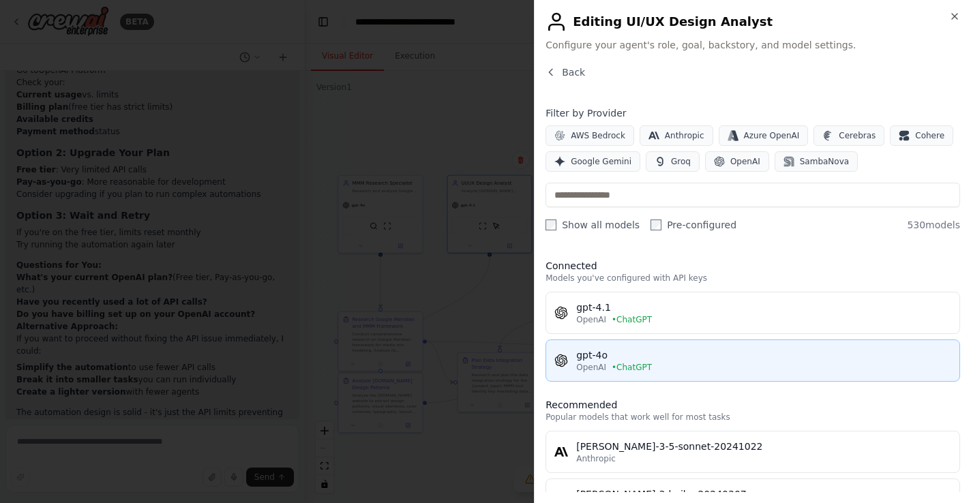
click at [667, 360] on div "gpt-4o" at bounding box center [763, 355] width 375 height 14
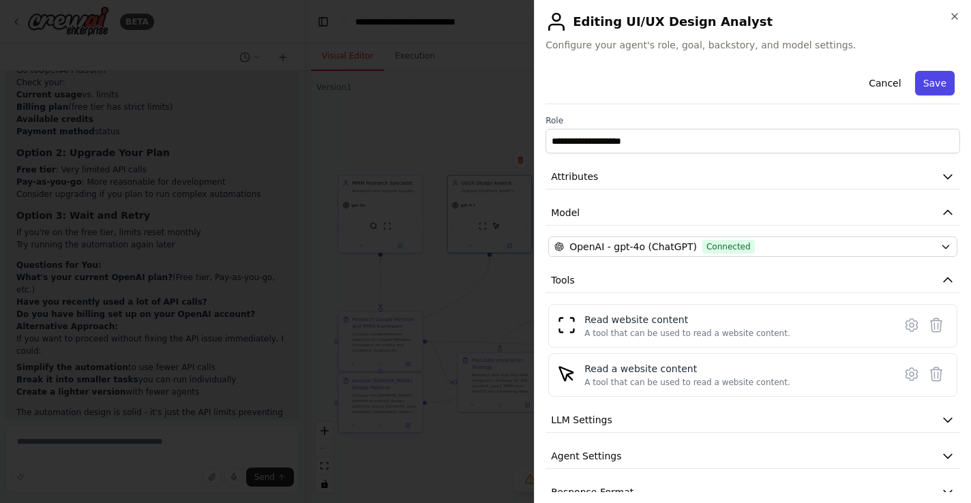
click at [927, 79] on button "Save" at bounding box center [935, 83] width 40 height 25
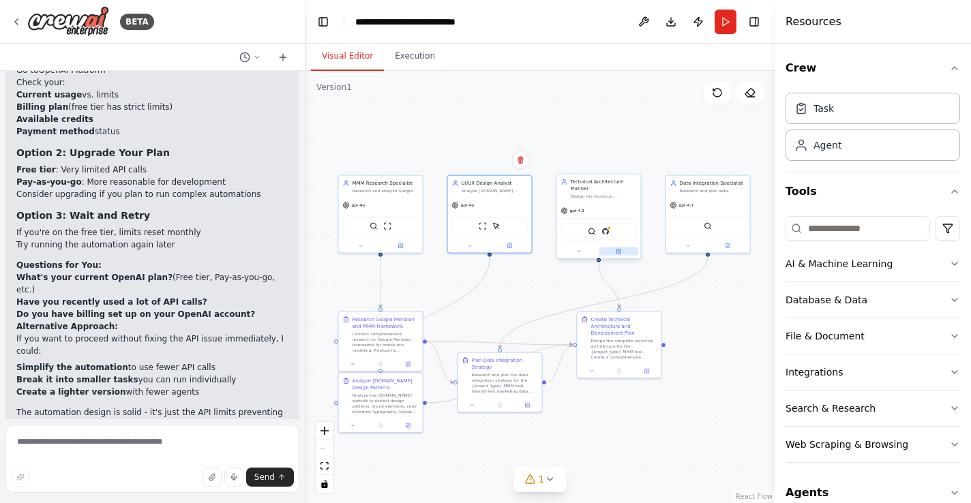
click at [618, 253] on icon at bounding box center [618, 251] width 4 height 4
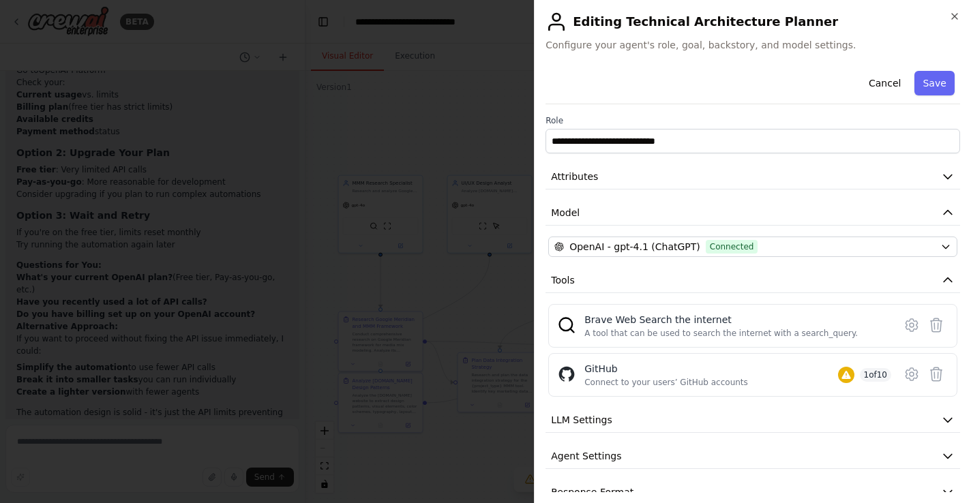
click at [669, 257] on div "**********" at bounding box center [752, 285] width 414 height 440
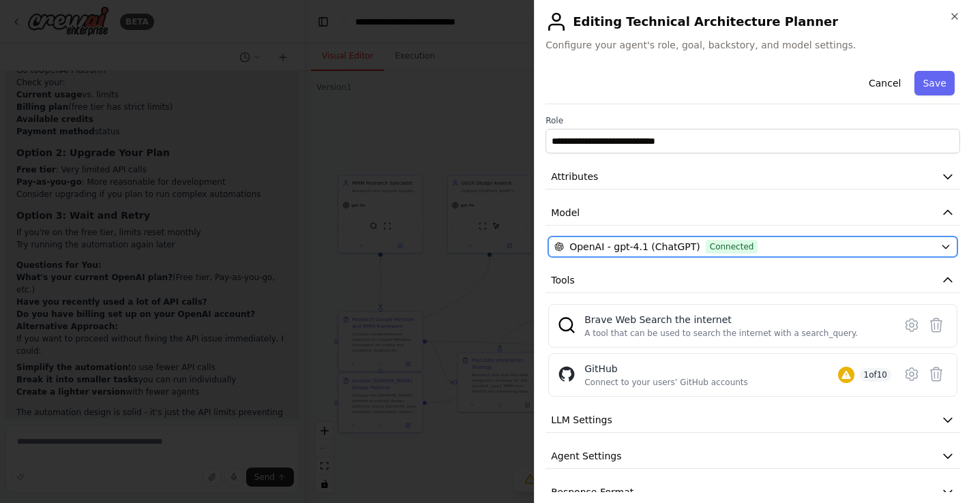
click at [668, 249] on span "OpenAI - gpt-4.1 (ChatGPT)" at bounding box center [634, 247] width 131 height 14
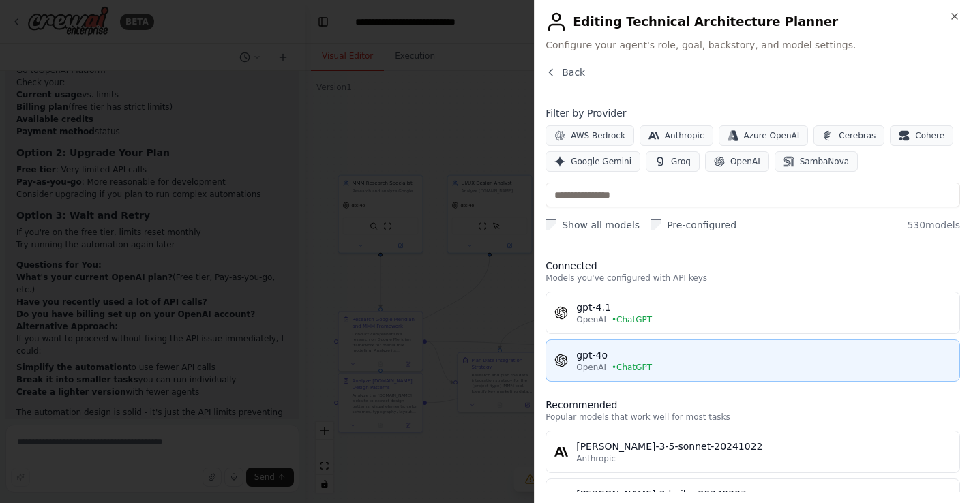
click at [676, 354] on div "gpt-4o" at bounding box center [763, 355] width 375 height 14
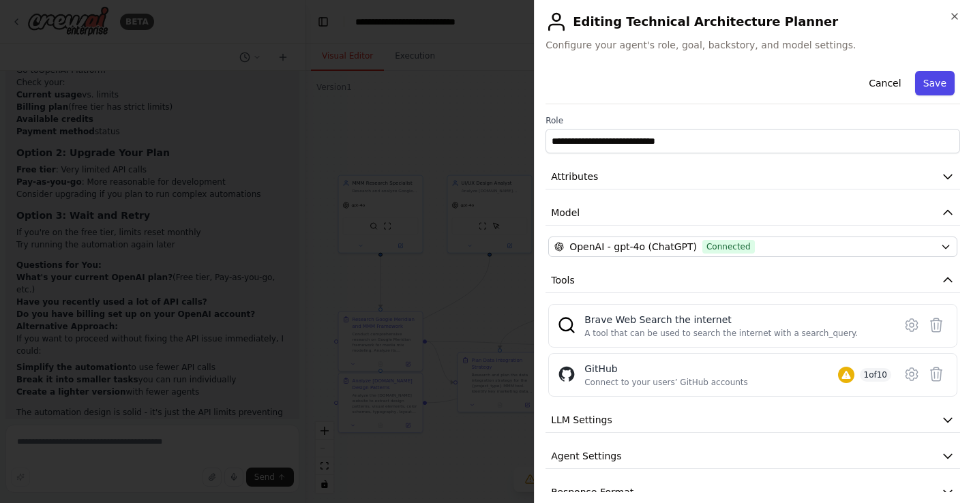
click at [921, 77] on button "Save" at bounding box center [935, 83] width 40 height 25
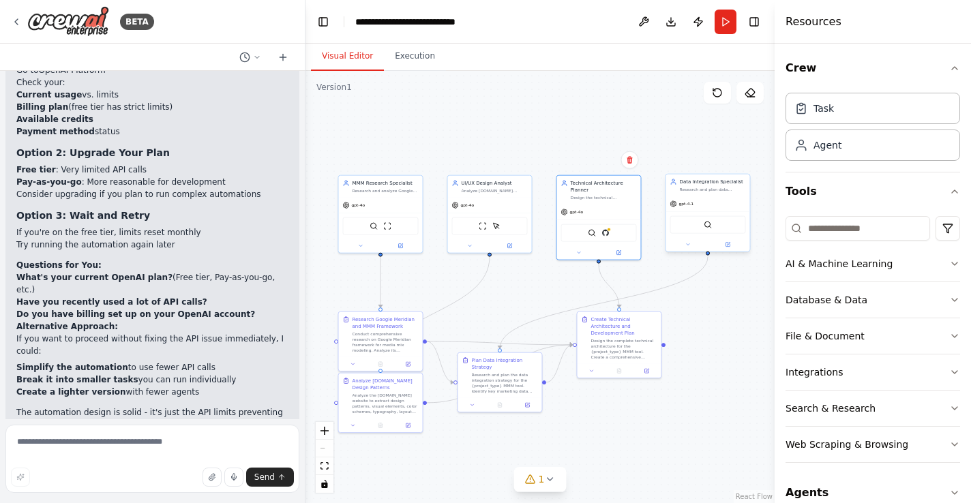
click at [691, 207] on span "gpt-4.1" at bounding box center [686, 203] width 15 height 5
click at [730, 248] on button at bounding box center [727, 245] width 39 height 8
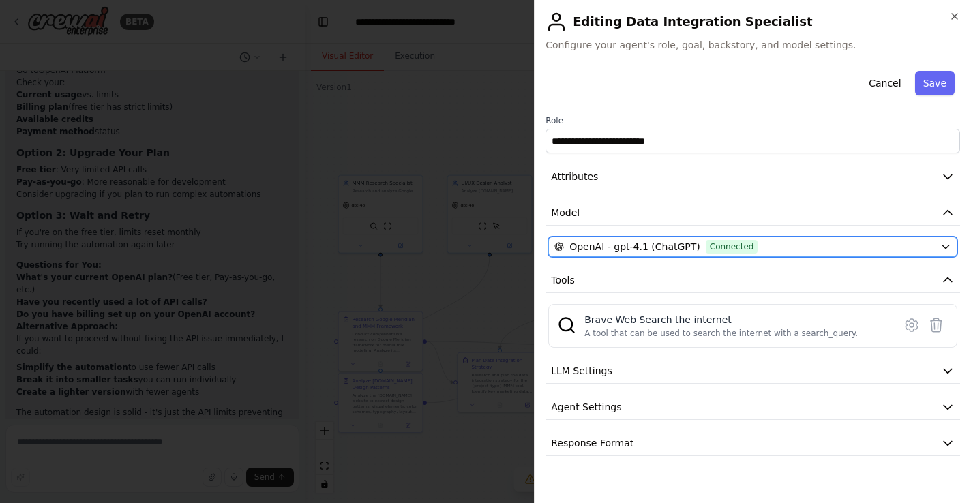
click at [683, 245] on span "OpenAI - gpt-4.1 (ChatGPT)" at bounding box center [634, 247] width 131 height 14
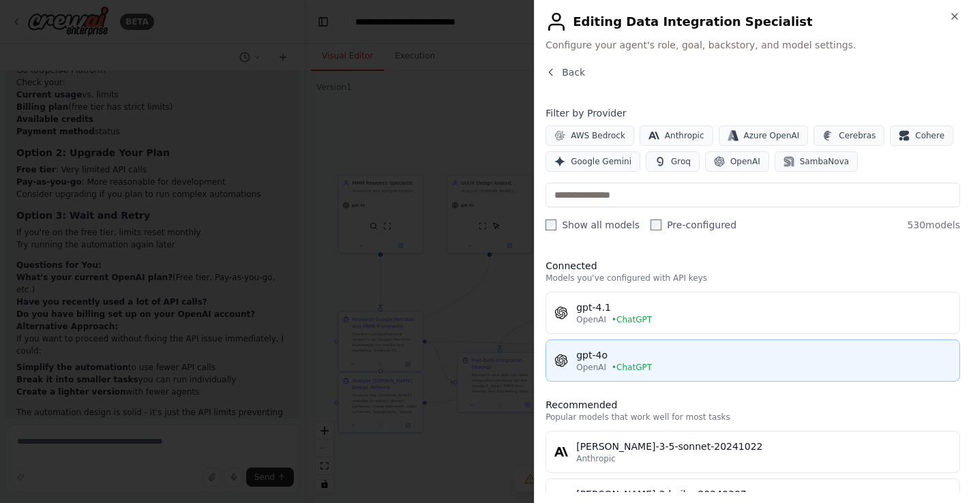
click at [687, 354] on div "gpt-4o" at bounding box center [763, 355] width 375 height 14
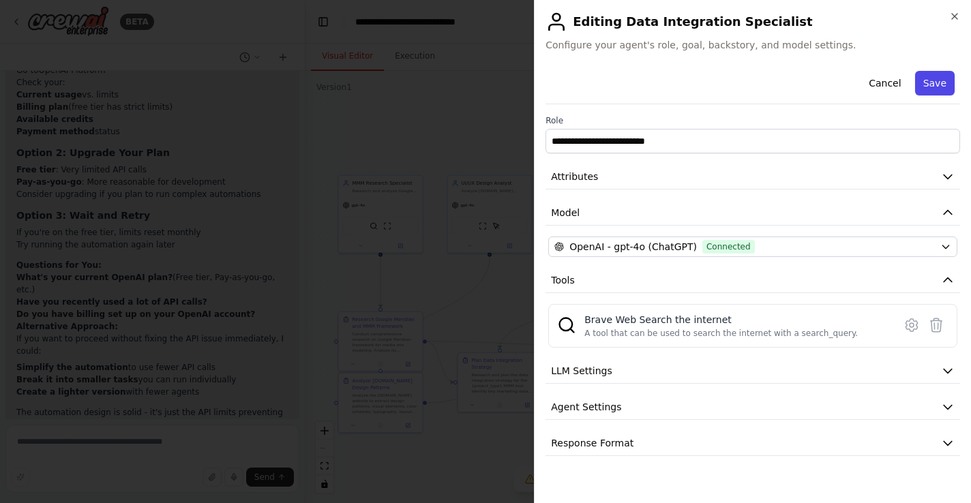
click at [932, 80] on button "Save" at bounding box center [935, 83] width 40 height 25
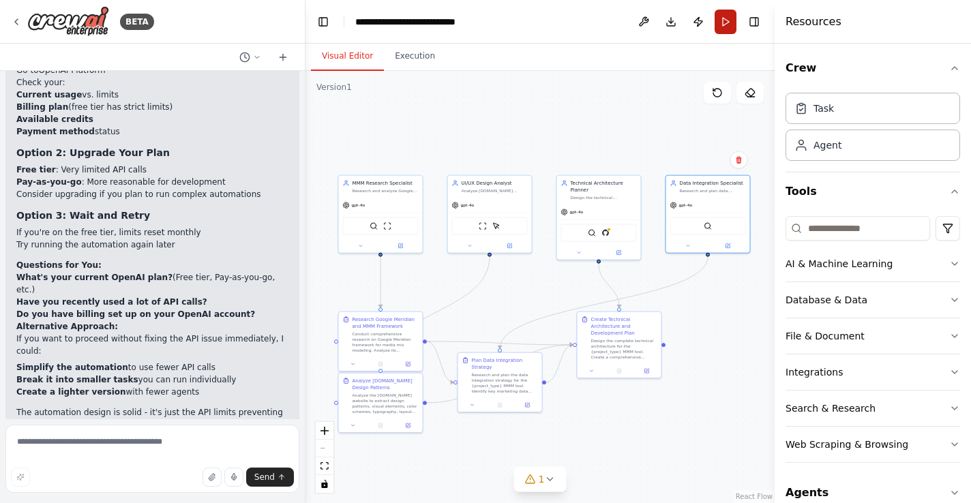
click at [722, 22] on button "Run" at bounding box center [725, 22] width 22 height 25
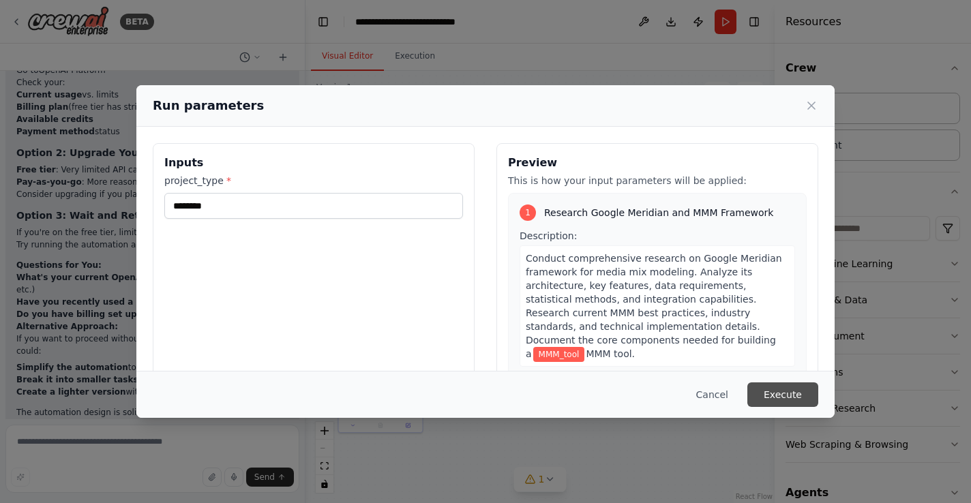
click at [785, 393] on button "Execute" at bounding box center [782, 394] width 71 height 25
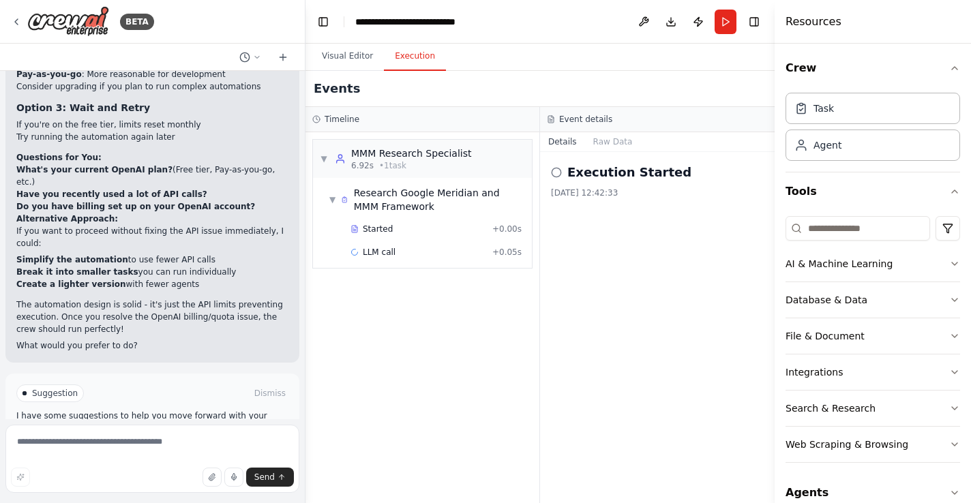
click at [164, 446] on span "Help fix error" at bounding box center [159, 451] width 54 height 11
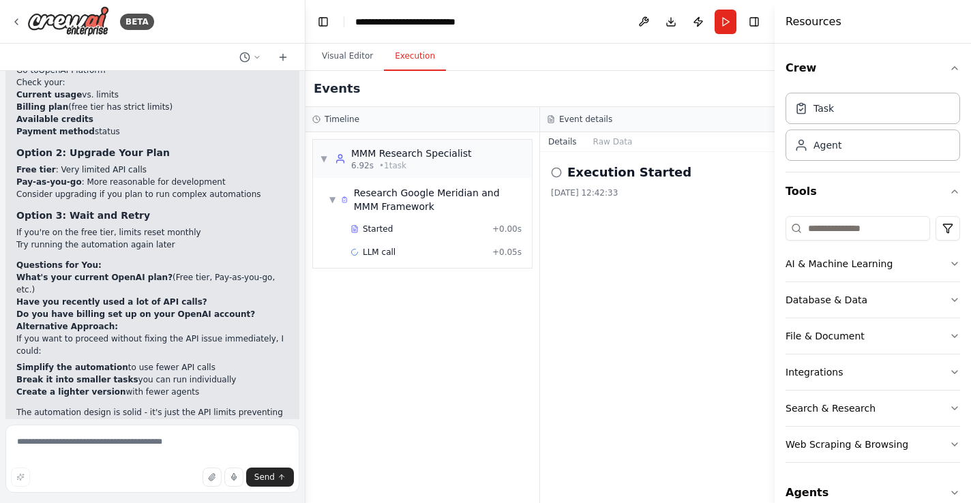
scroll to position [2915, 0]
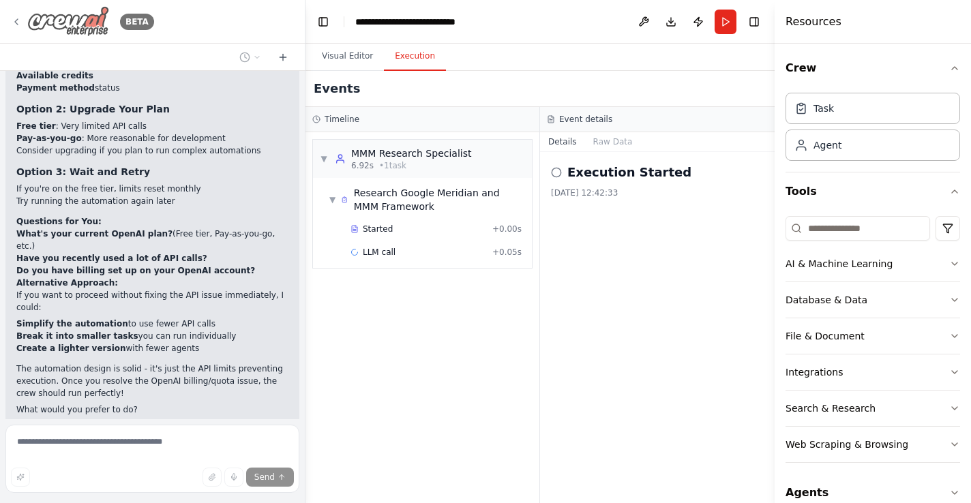
click at [47, 27] on img at bounding box center [68, 21] width 82 height 31
